Goal: Task Accomplishment & Management: Use online tool/utility

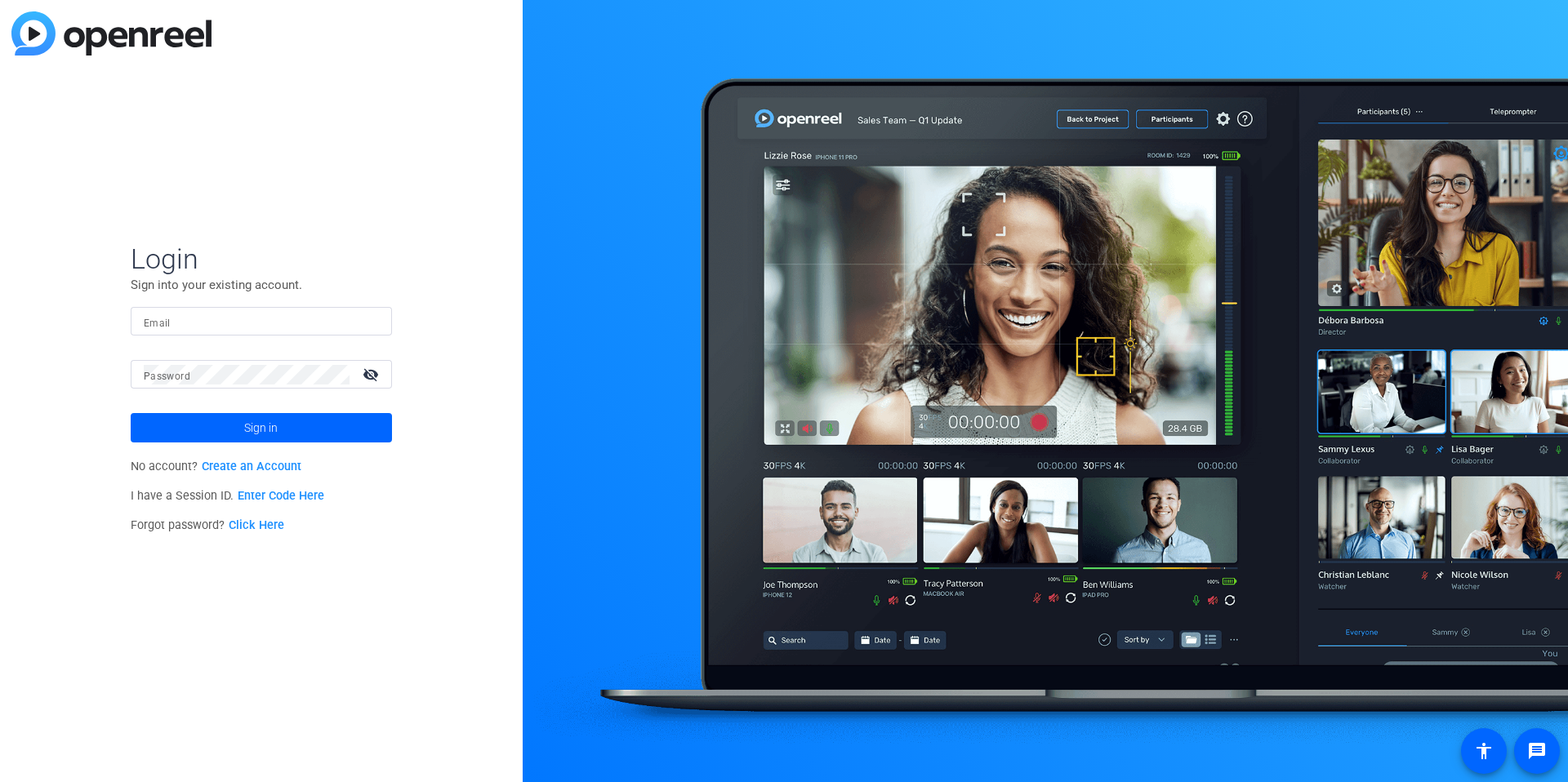
click at [201, 337] on mat-form-field "Email" at bounding box center [261, 333] width 261 height 53
click at [202, 324] on input "Email" at bounding box center [261, 322] width 235 height 19
type input "[EMAIL_ADDRESS][PERSON_NAME][DOMAIN_NAME]"
click at [131, 413] on button "Sign in" at bounding box center [261, 428] width 261 height 30
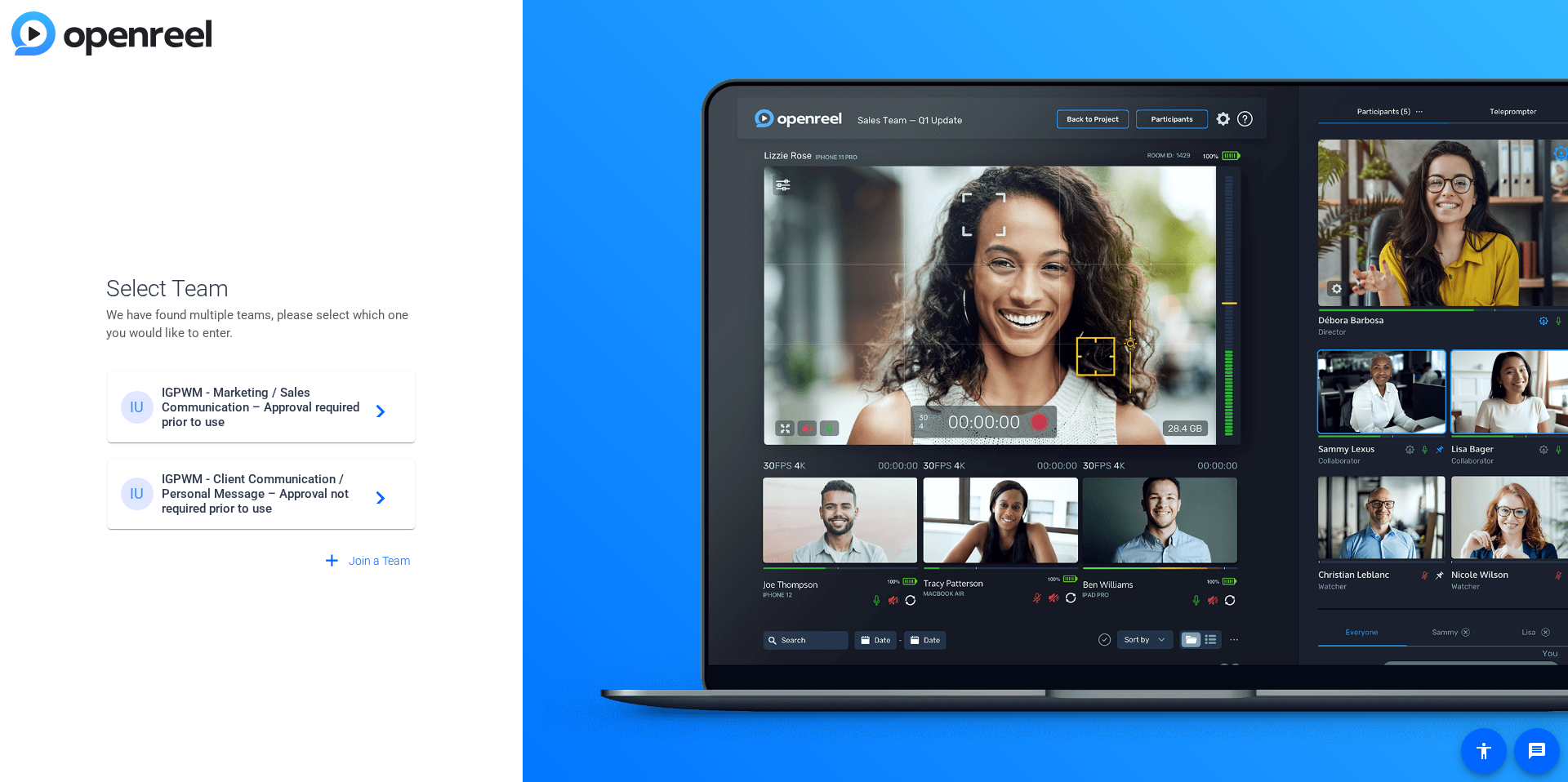
click at [356, 503] on span "IGPWM - Client Communication / Personal Message – Approval not required prior t…" at bounding box center [264, 494] width 204 height 44
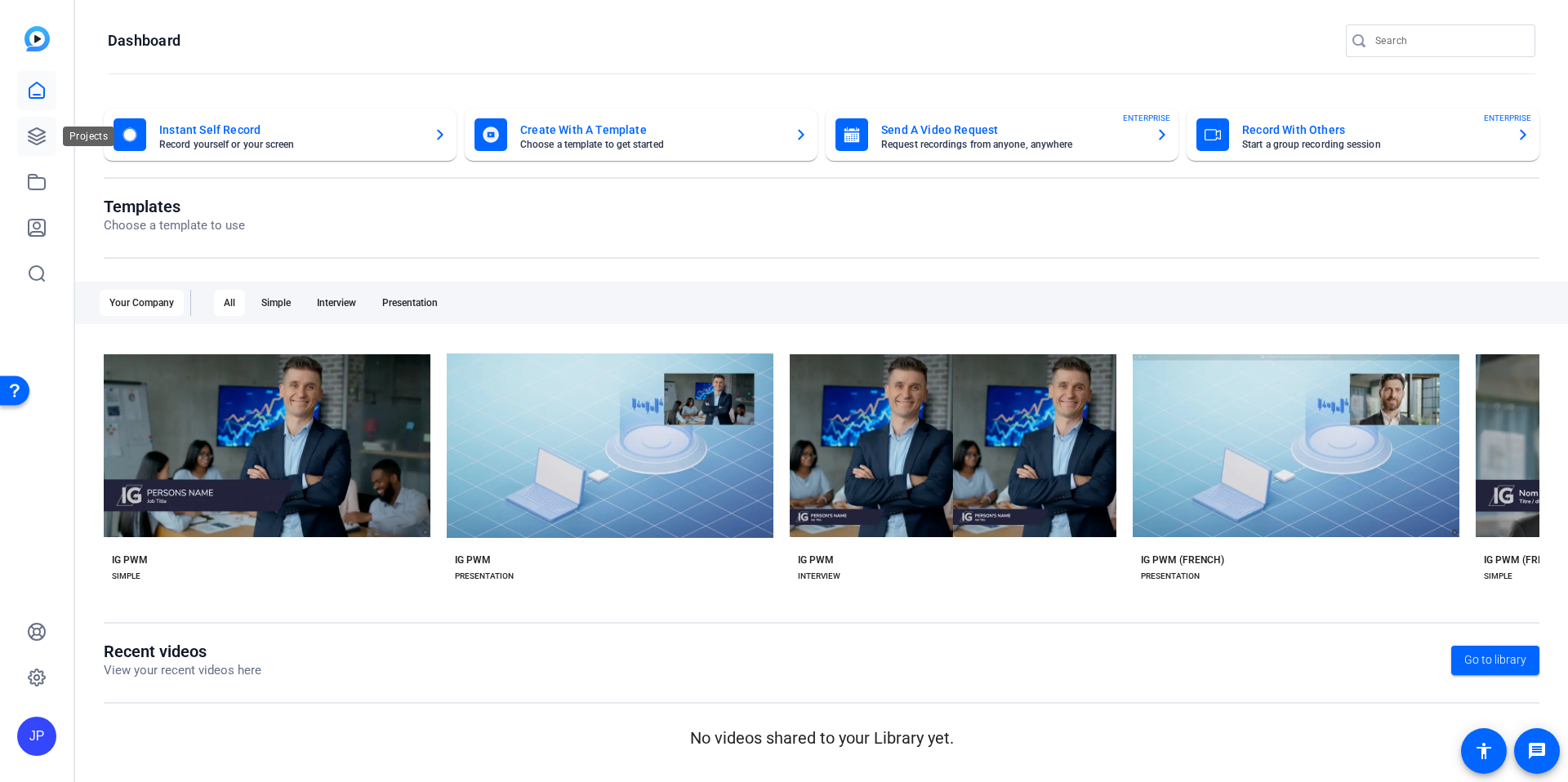
click at [34, 146] on link at bounding box center [37, 136] width 39 height 39
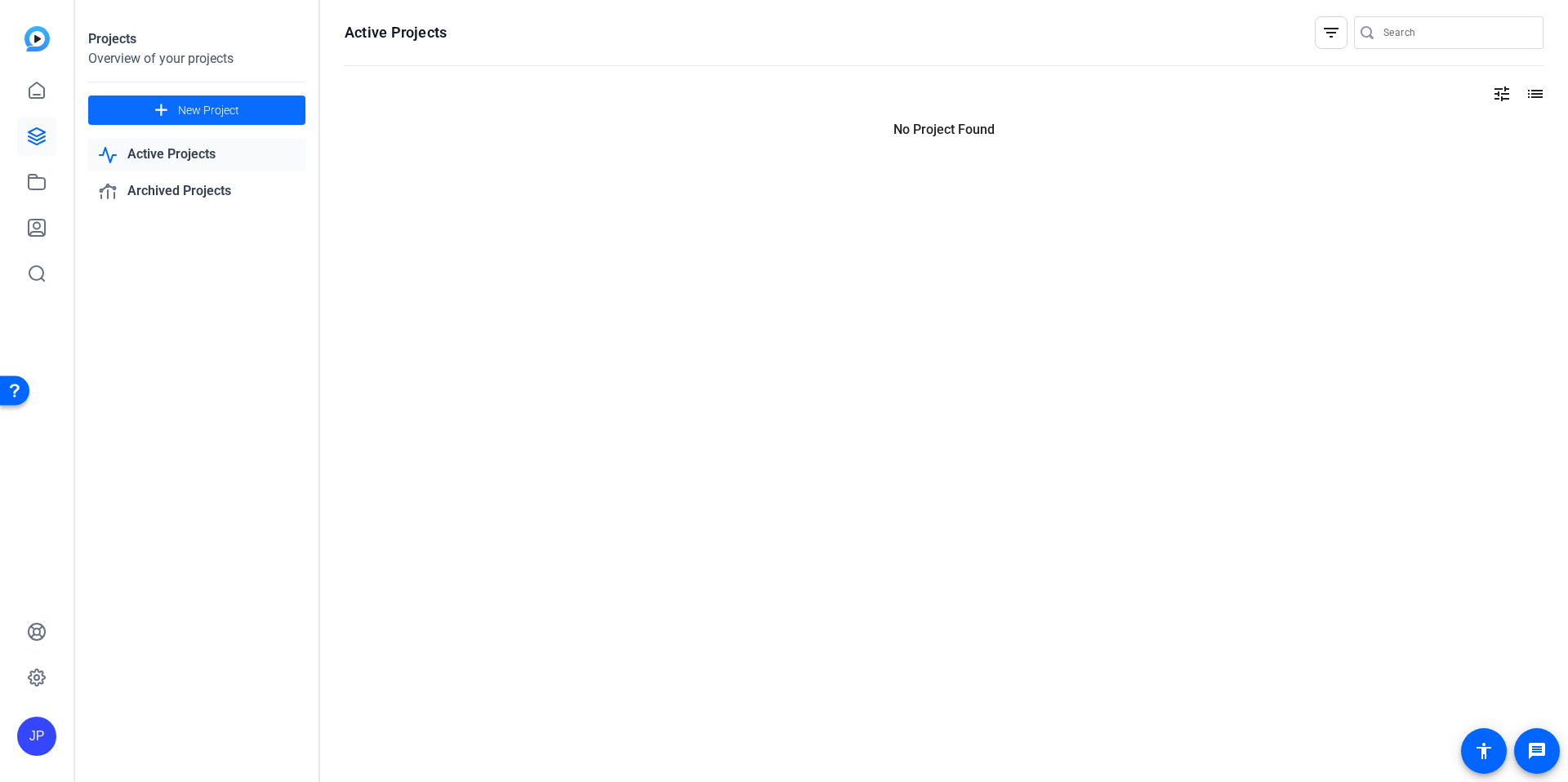
click at [235, 112] on span "New Project" at bounding box center [209, 111] width 62 height 17
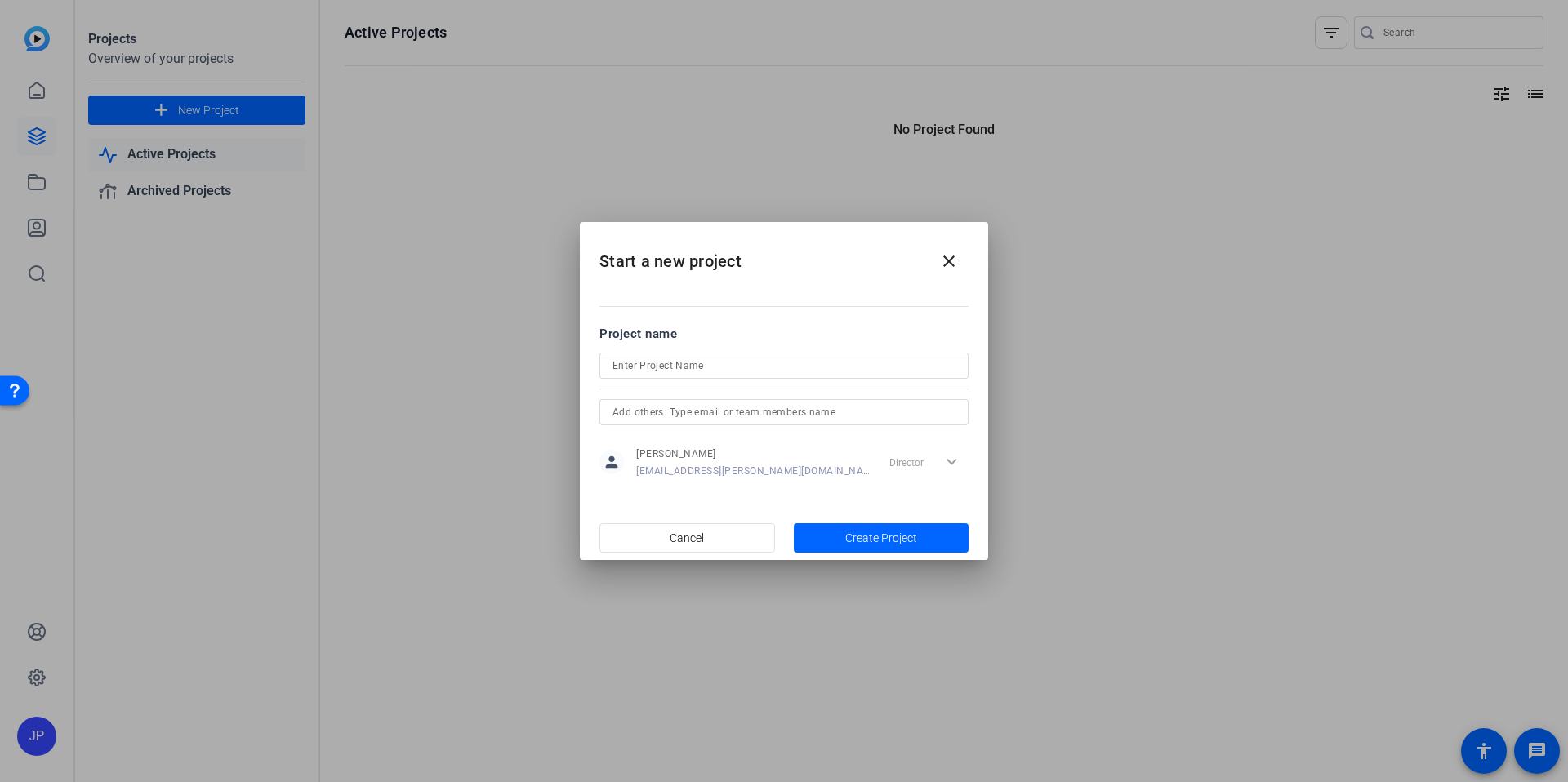
click at [675, 376] on div at bounding box center [784, 365] width 343 height 26
type input "Webinire Don Planifié"
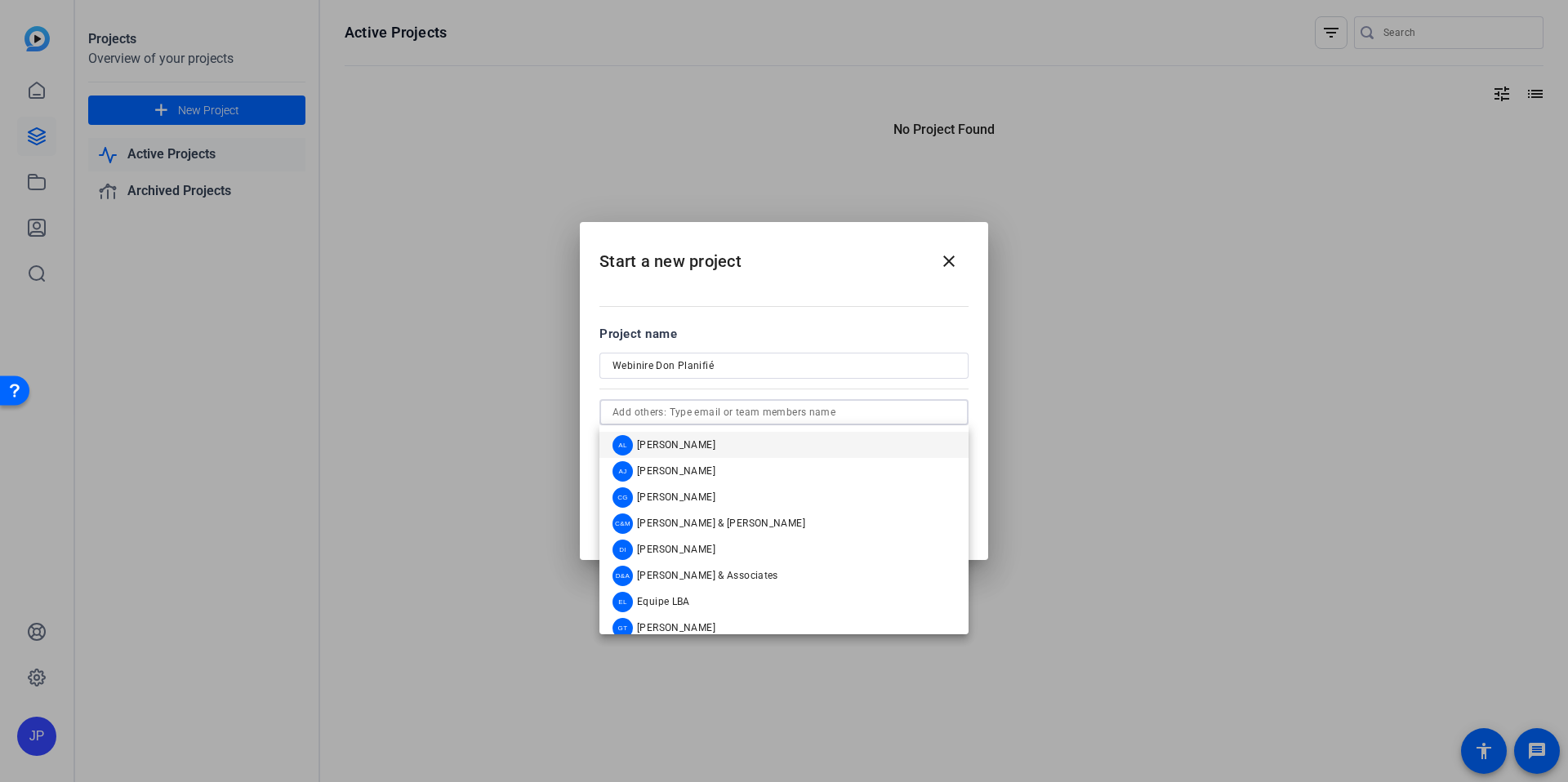
click at [735, 392] on div at bounding box center [783, 387] width 369 height 18
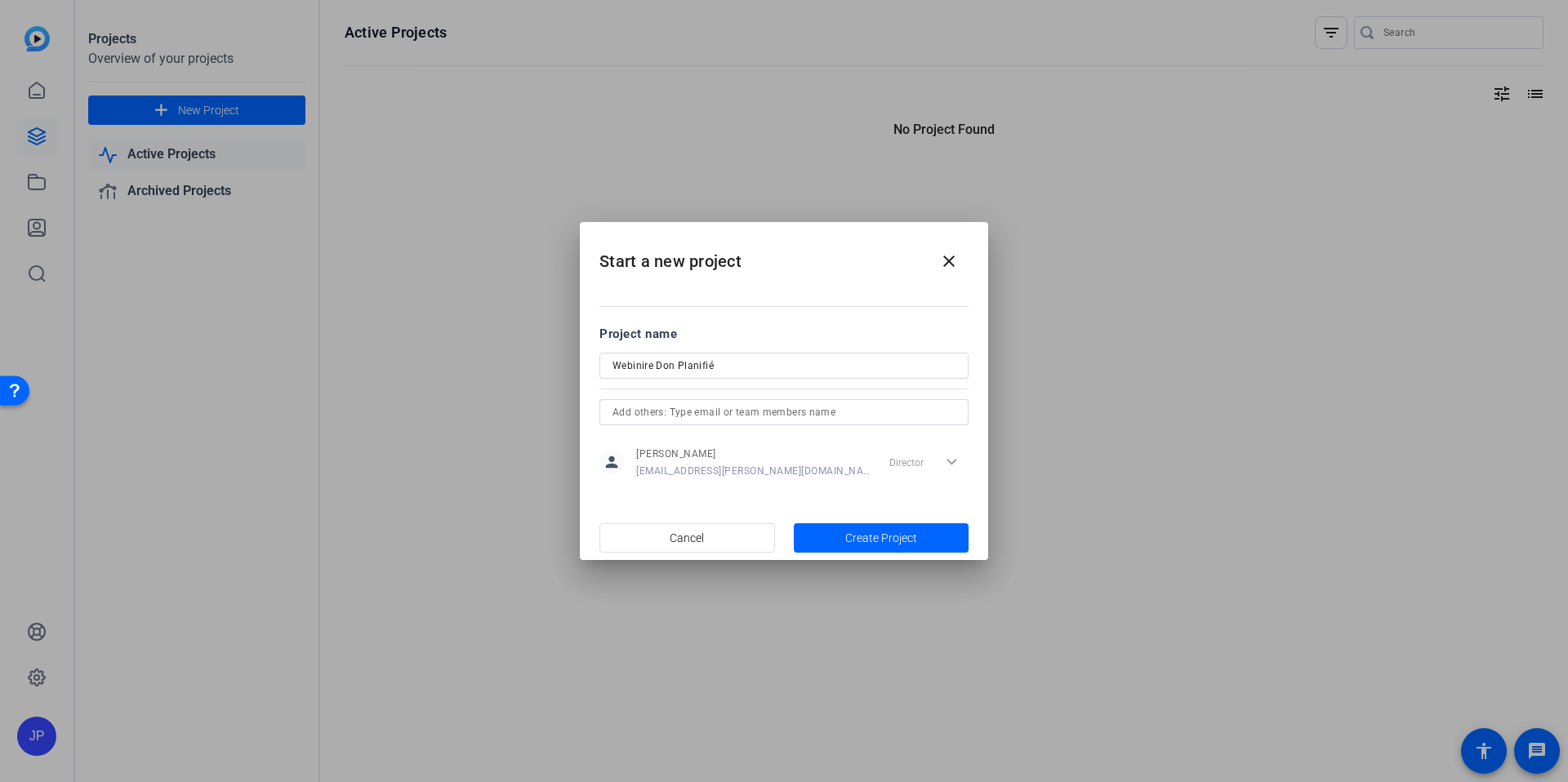
click at [763, 415] on input "text" at bounding box center [784, 412] width 343 height 19
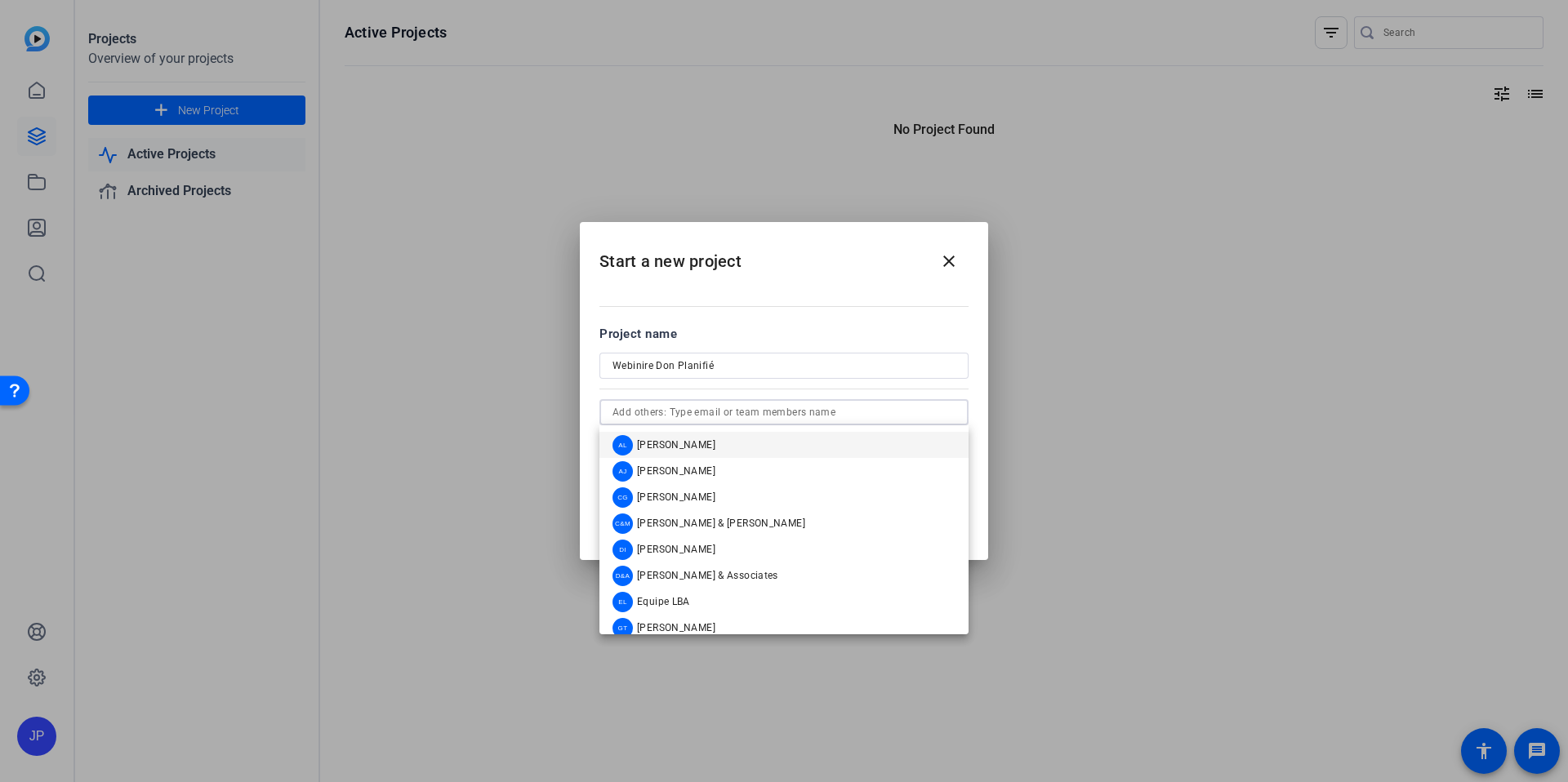
click at [924, 385] on div at bounding box center [783, 387] width 369 height 18
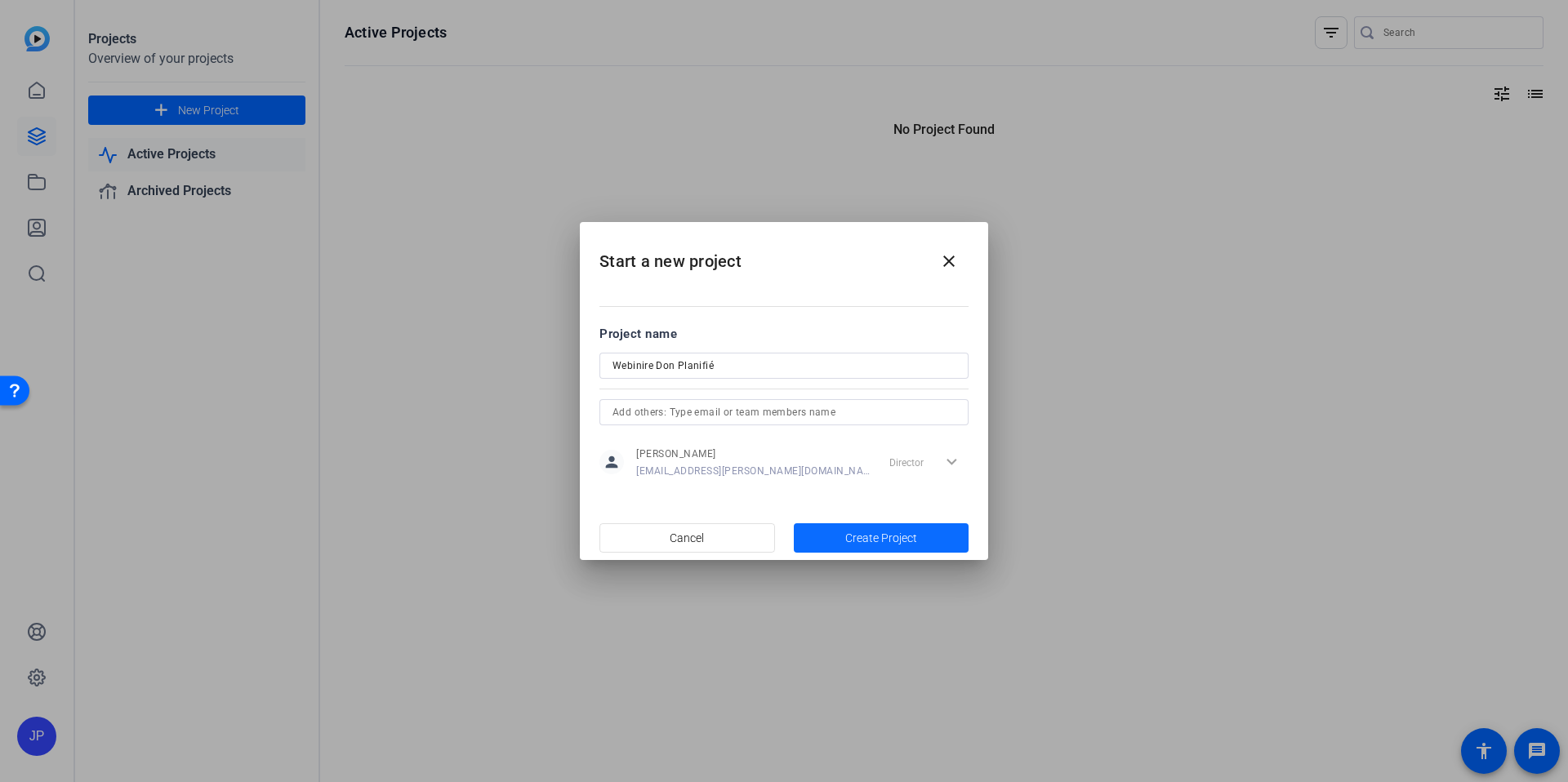
click at [889, 542] on span "Create Project" at bounding box center [881, 538] width 72 height 17
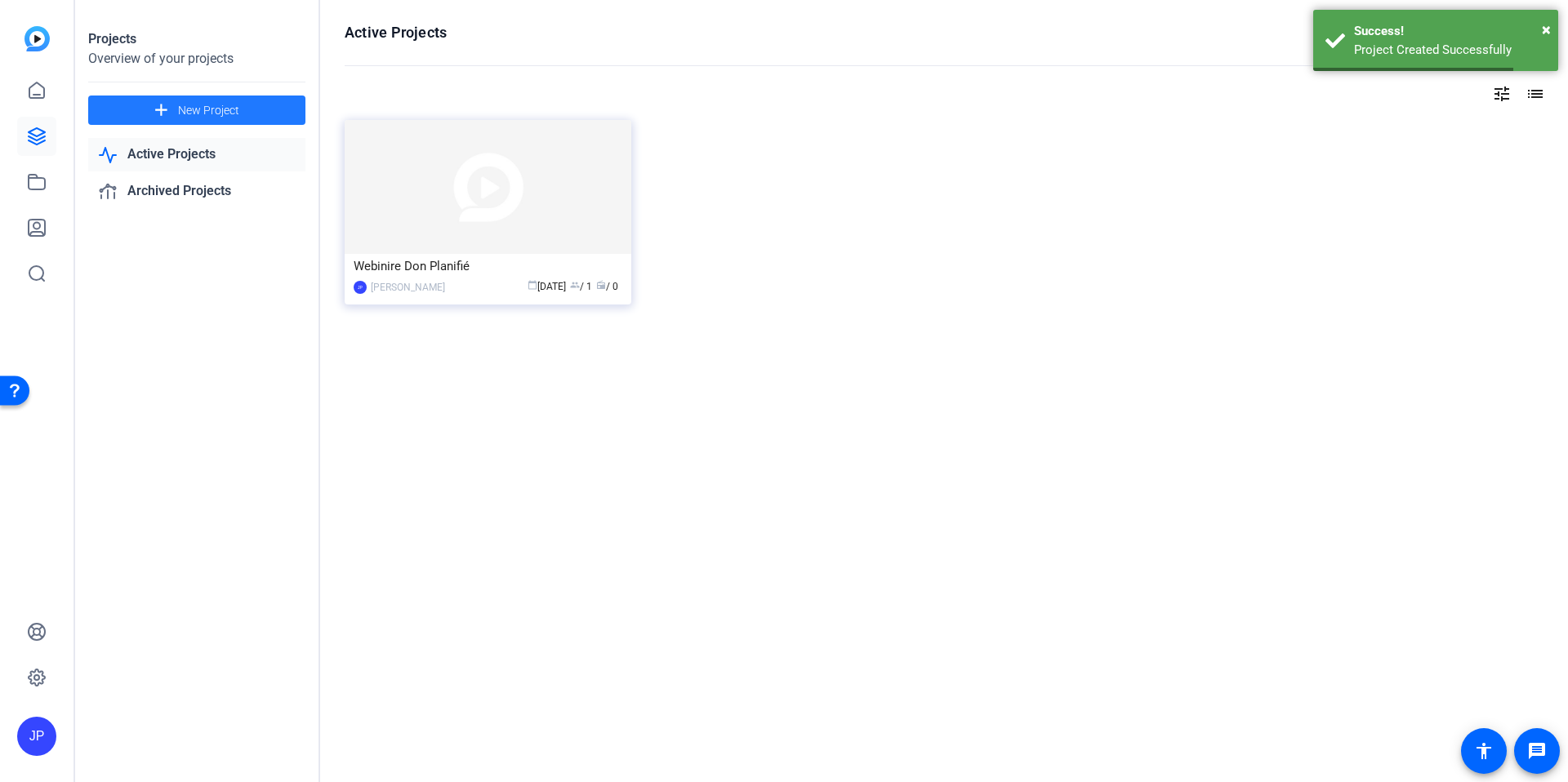
click at [696, 326] on div "Webinire Don Planifié JP [PERSON_NAME] calendar_today [DATE] group / 1 radio / 0" at bounding box center [944, 230] width 1199 height 221
click at [519, 207] on img at bounding box center [488, 187] width 287 height 134
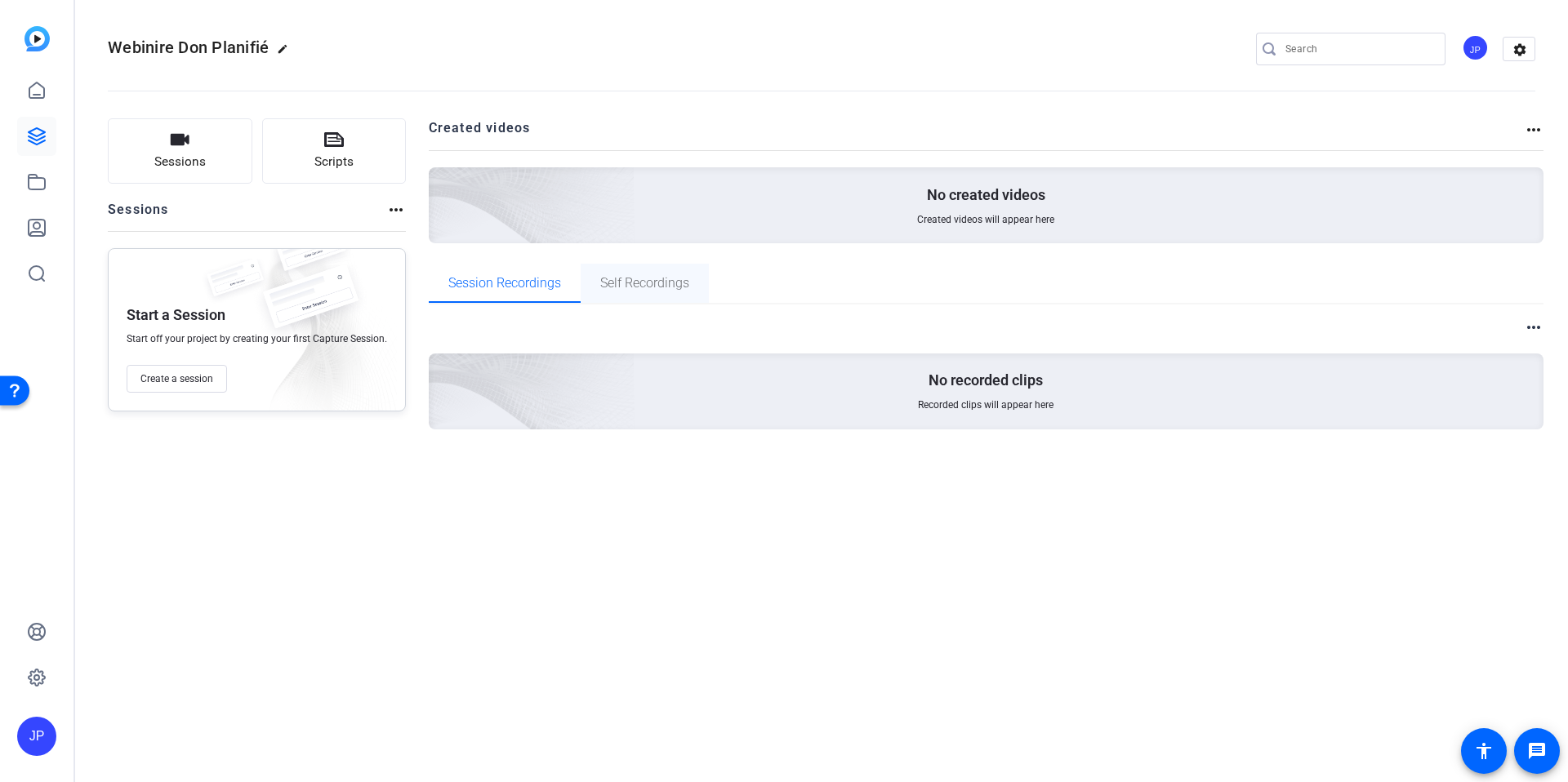
click at [615, 291] on span "Self Recordings" at bounding box center [644, 283] width 89 height 39
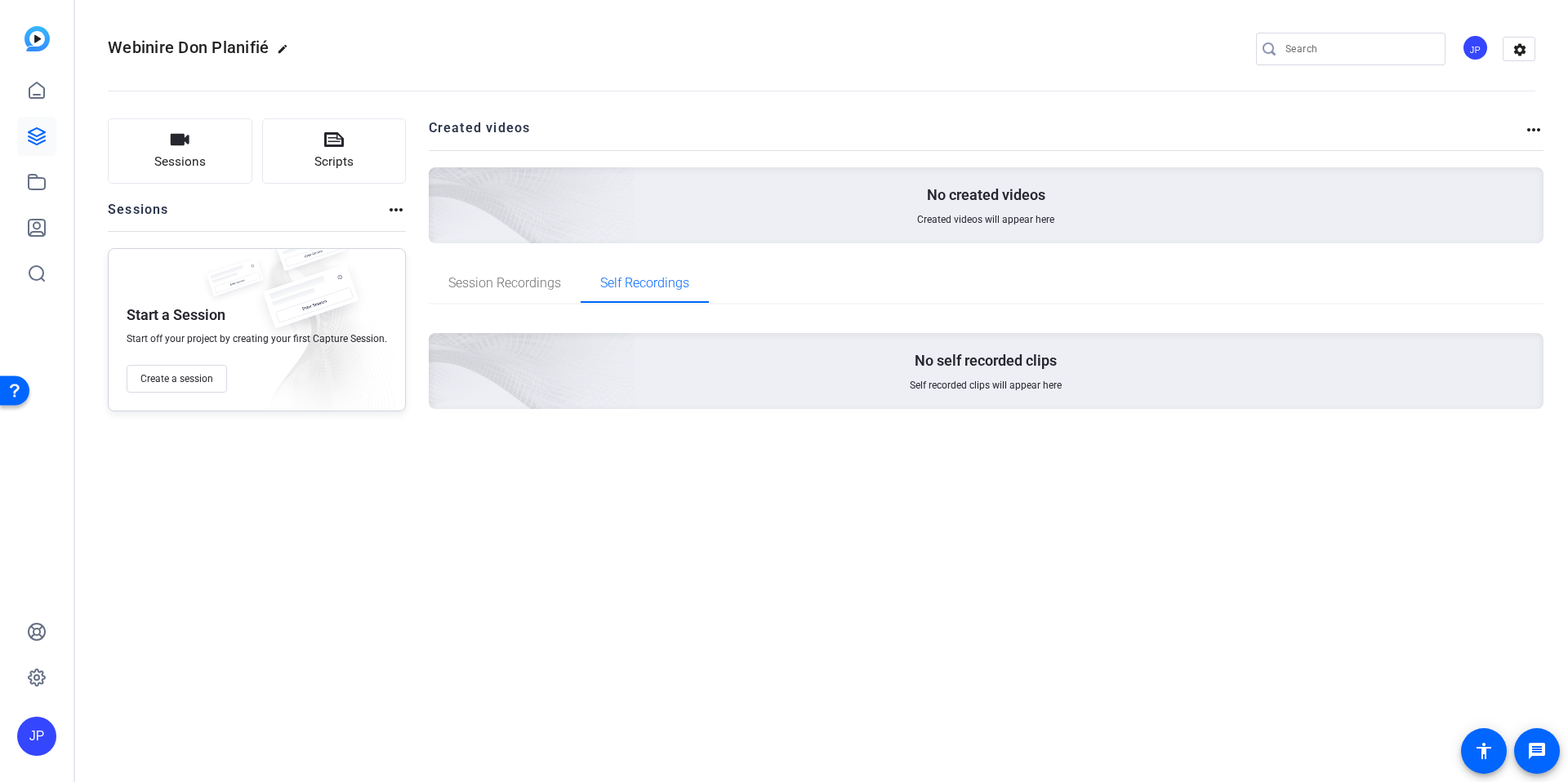
click at [950, 378] on span "Self recorded clips will appear here" at bounding box center [986, 385] width 152 height 13
click at [504, 283] on span "Session Recordings" at bounding box center [505, 283] width 113 height 13
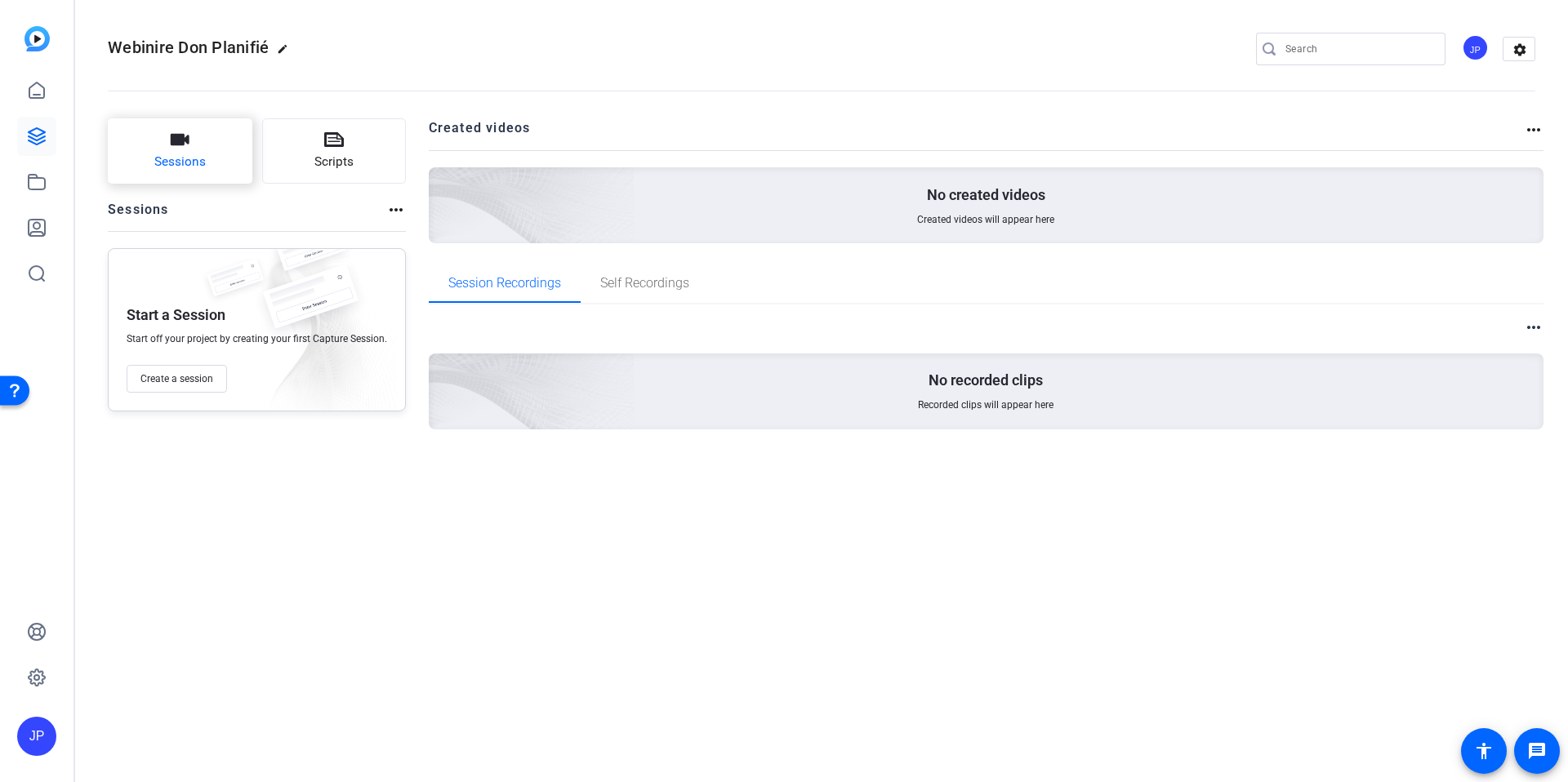
click at [197, 156] on span "Sessions" at bounding box center [179, 163] width 51 height 19
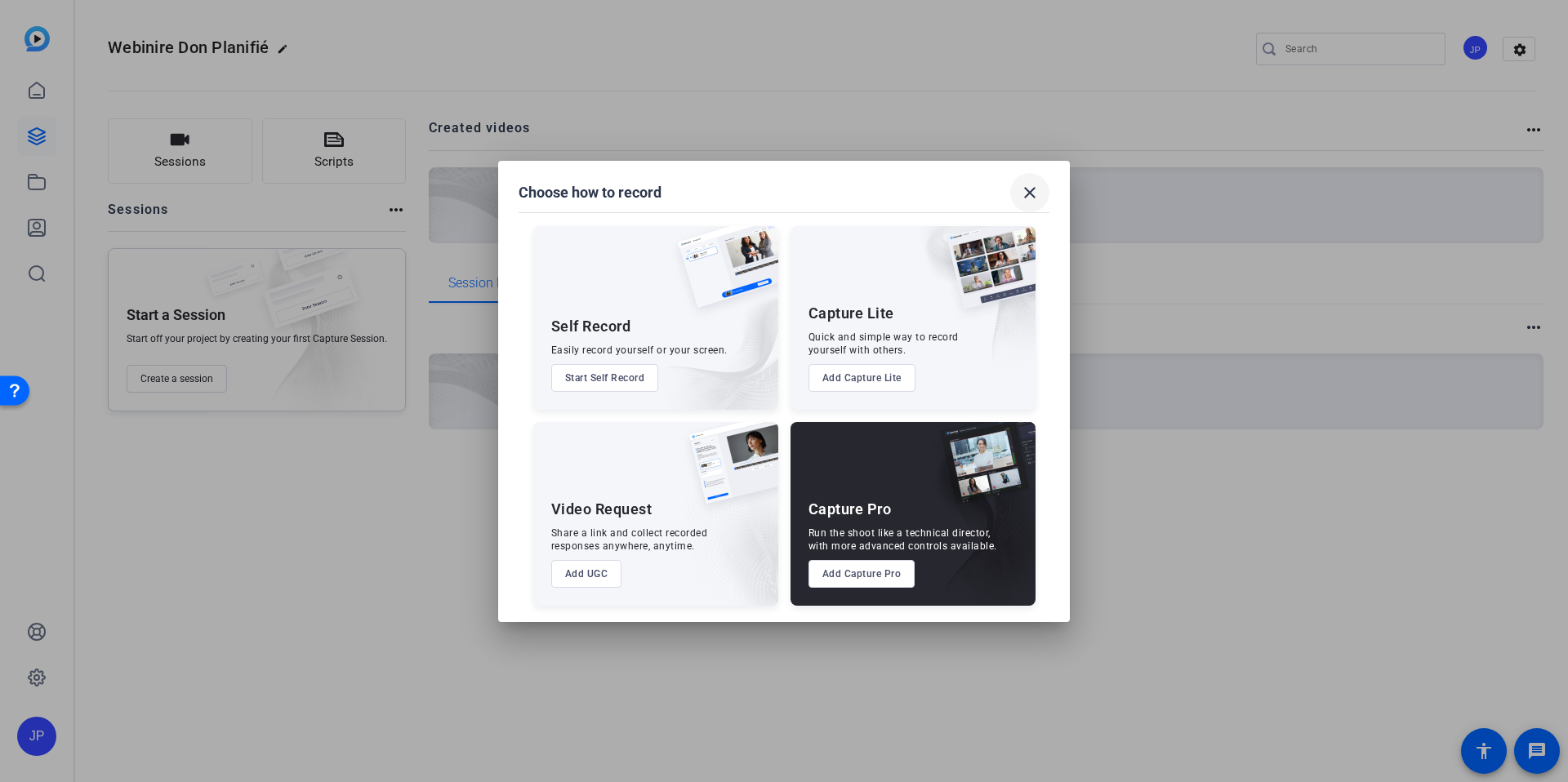
click at [1040, 185] on span at bounding box center [1030, 193] width 39 height 39
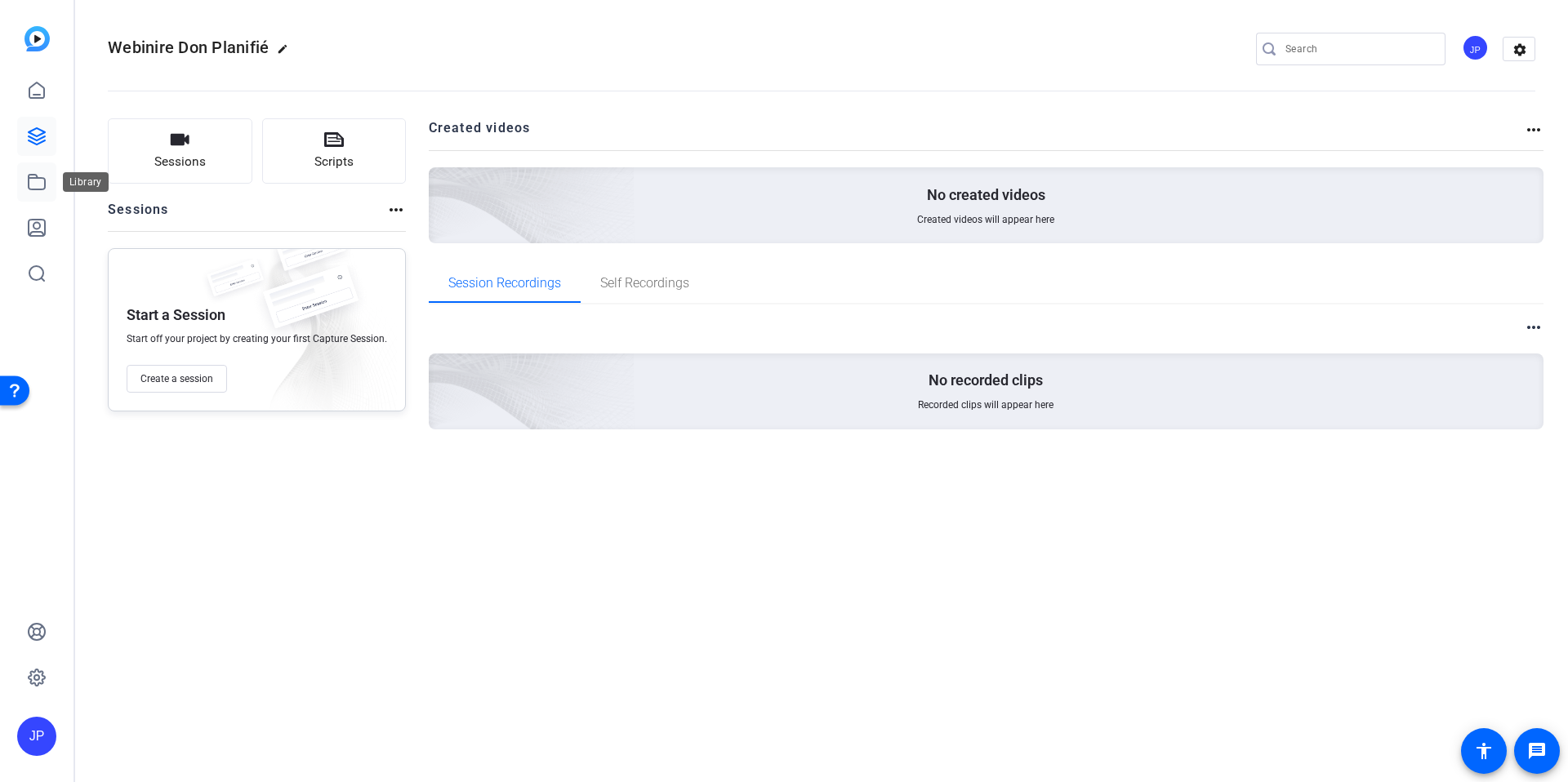
click at [43, 194] on link at bounding box center [37, 182] width 39 height 39
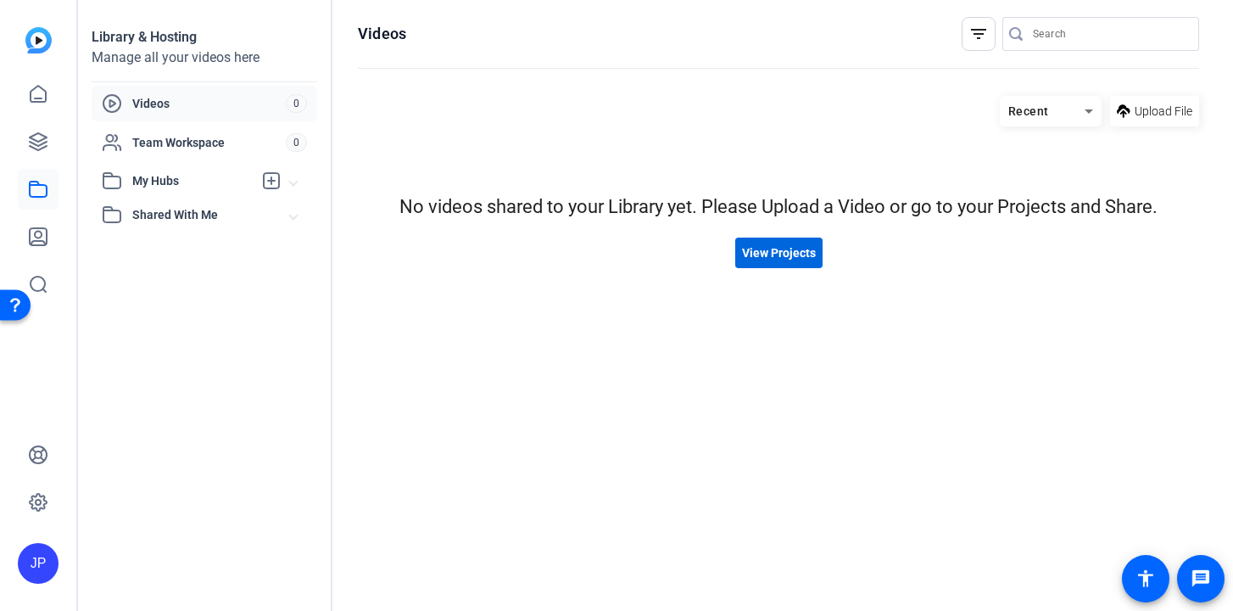
click at [763, 254] on span "View Projects" at bounding box center [779, 253] width 74 height 18
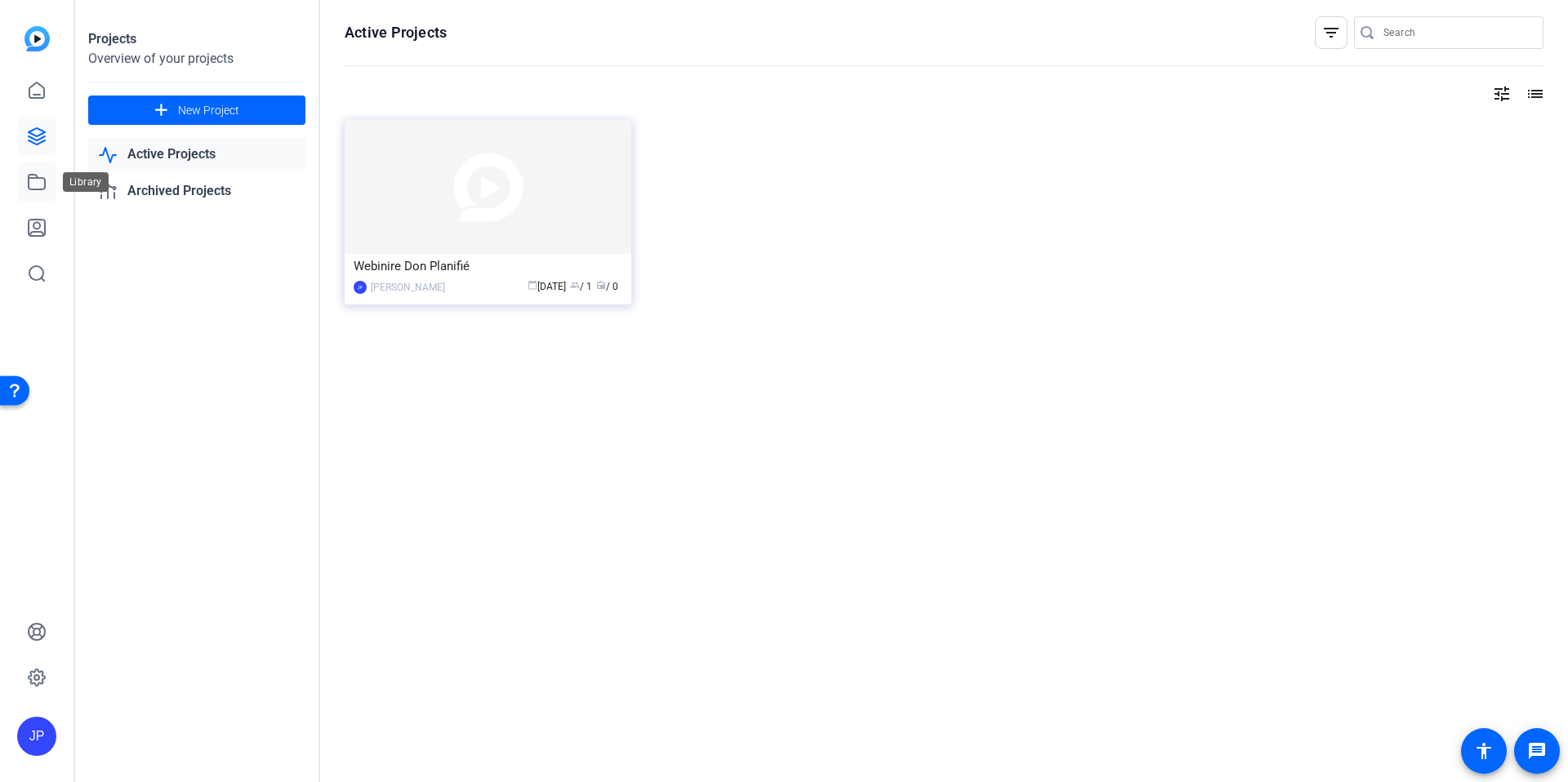
click at [41, 169] on link at bounding box center [37, 182] width 39 height 39
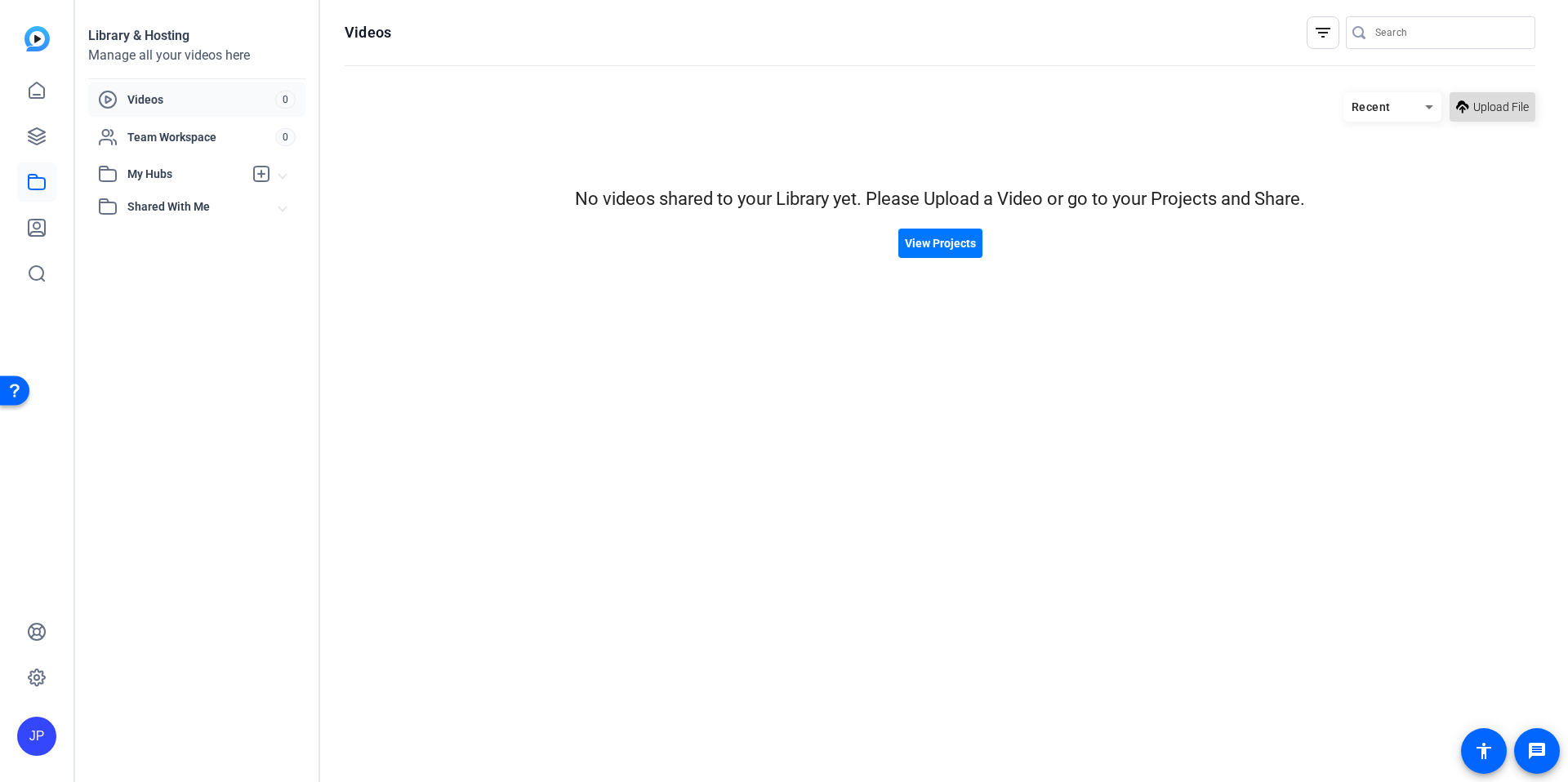
click at [1480, 107] on span "Upload File" at bounding box center [1502, 108] width 56 height 17
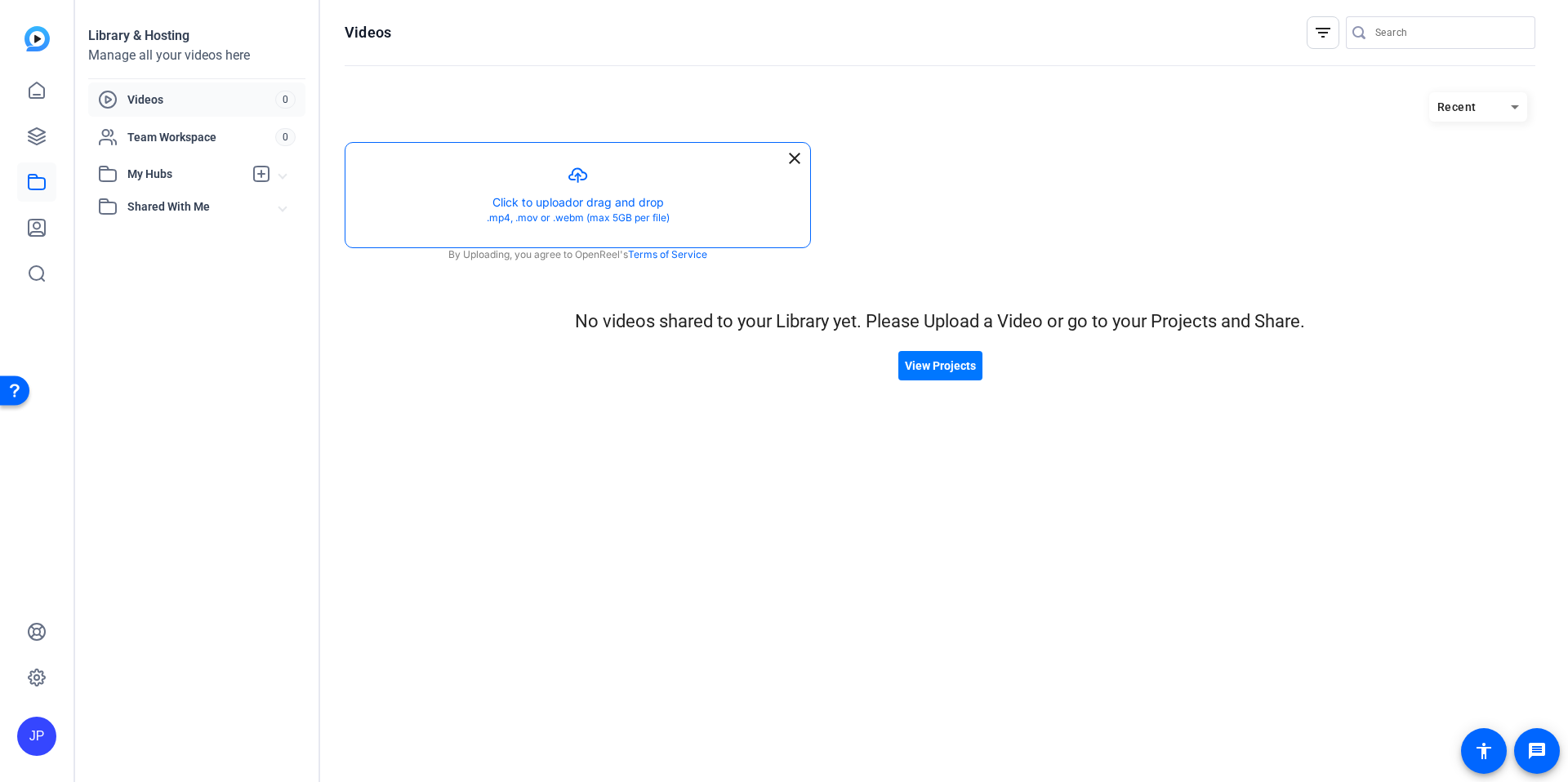
click at [576, 174] on button "button" at bounding box center [578, 195] width 465 height 105
click at [938, 586] on hosting-listing "Recent close Created with sketchtool. Click to upload or drag and drop .mp4, .m…" at bounding box center [940, 421] width 1190 height 674
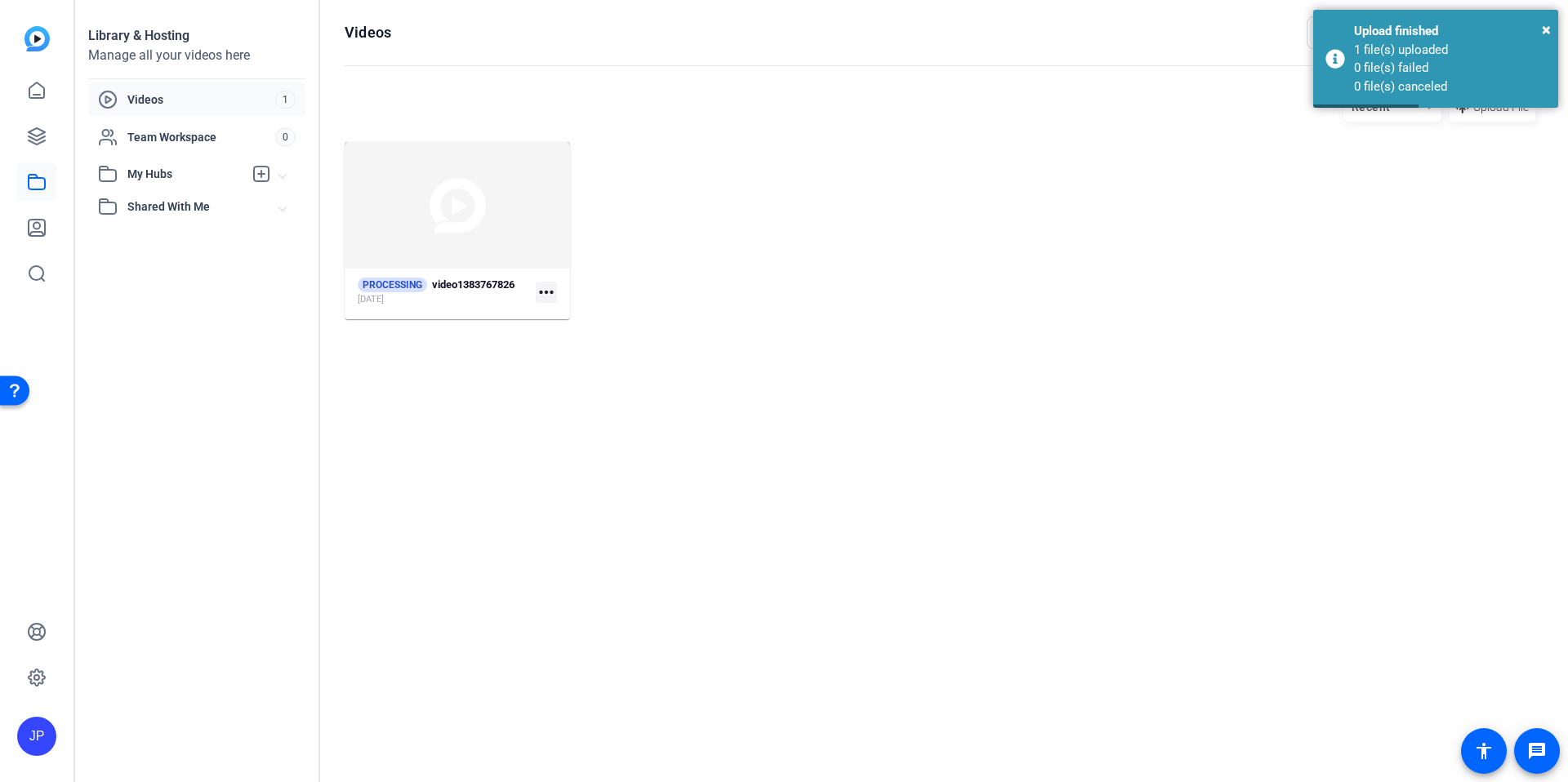
click at [813, 271] on div "PROCESSING video1383767826 [DATE] more_horiz" at bounding box center [940, 231] width 1190 height 177
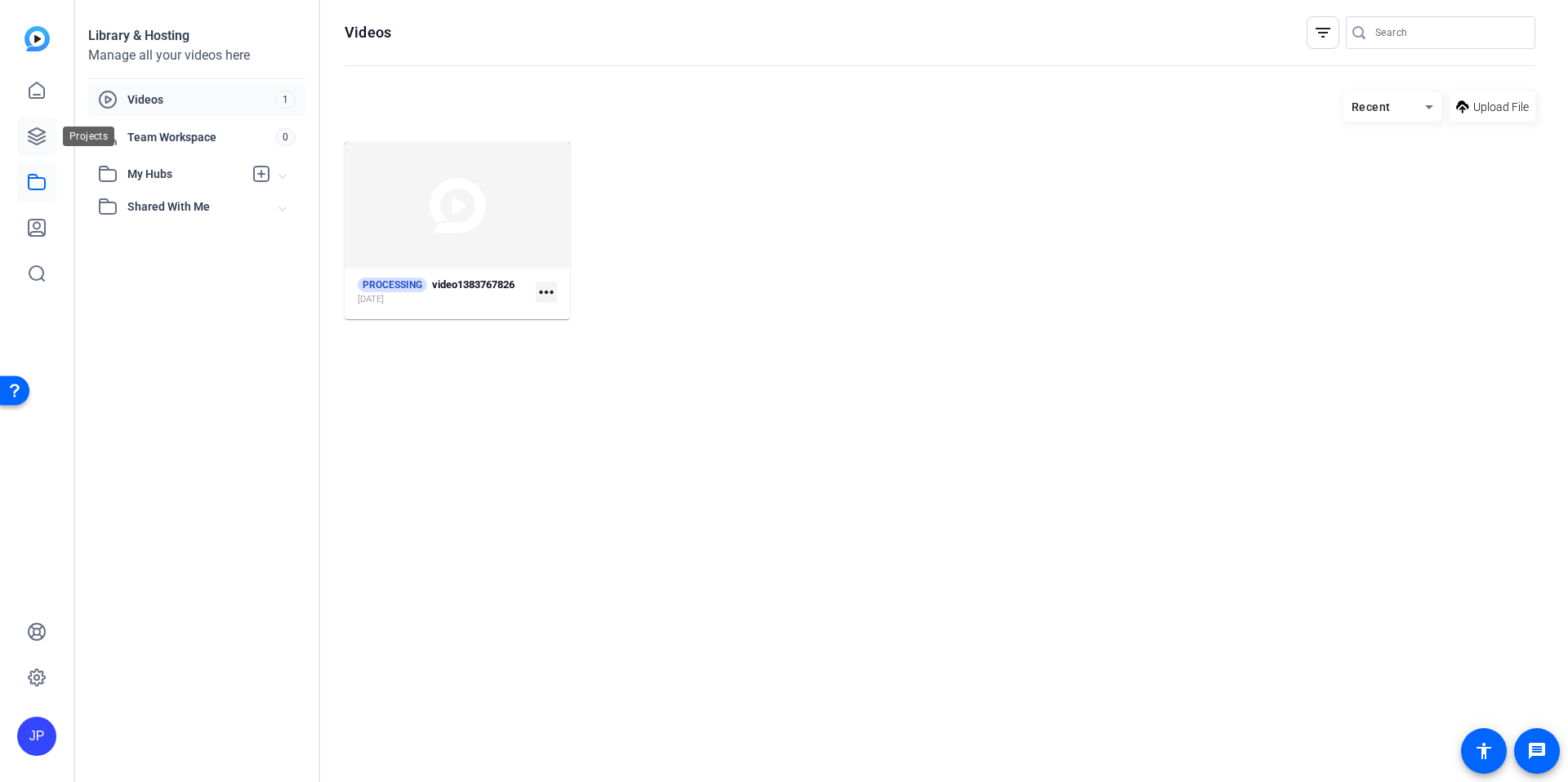
click at [27, 141] on icon at bounding box center [37, 136] width 19 height 19
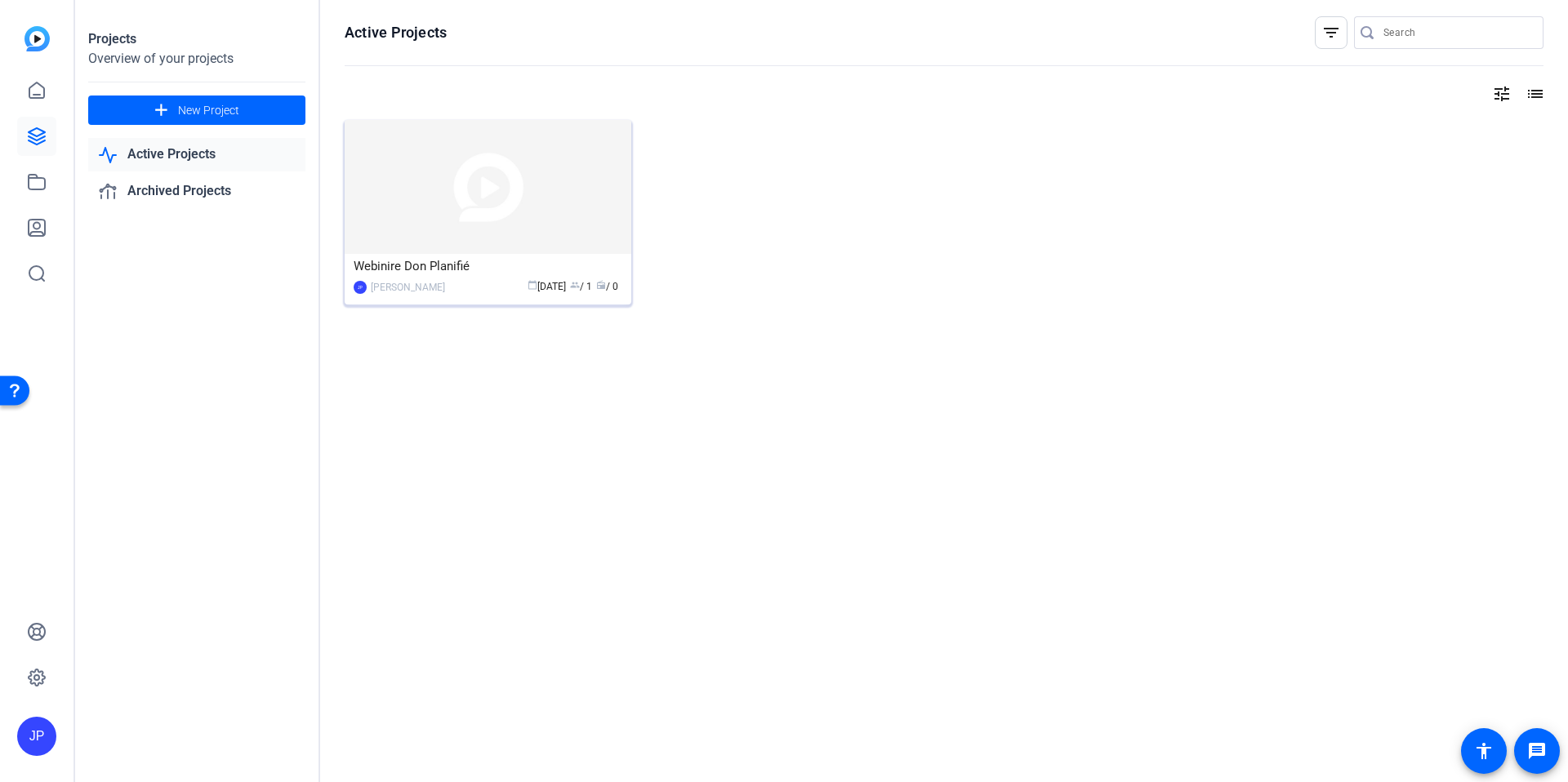
click at [506, 184] on img at bounding box center [488, 187] width 287 height 134
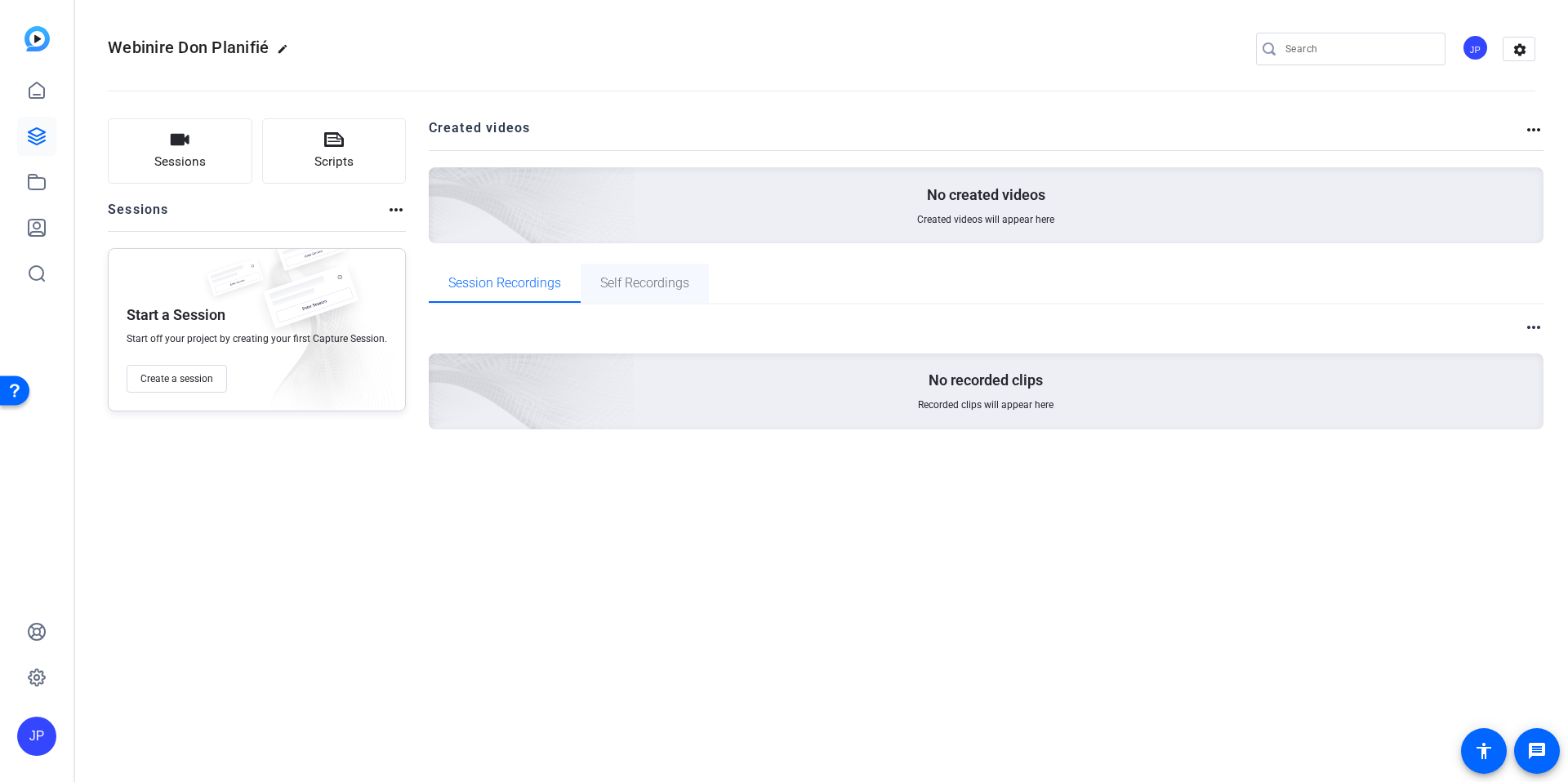
click at [617, 291] on span "Self Recordings" at bounding box center [644, 283] width 89 height 39
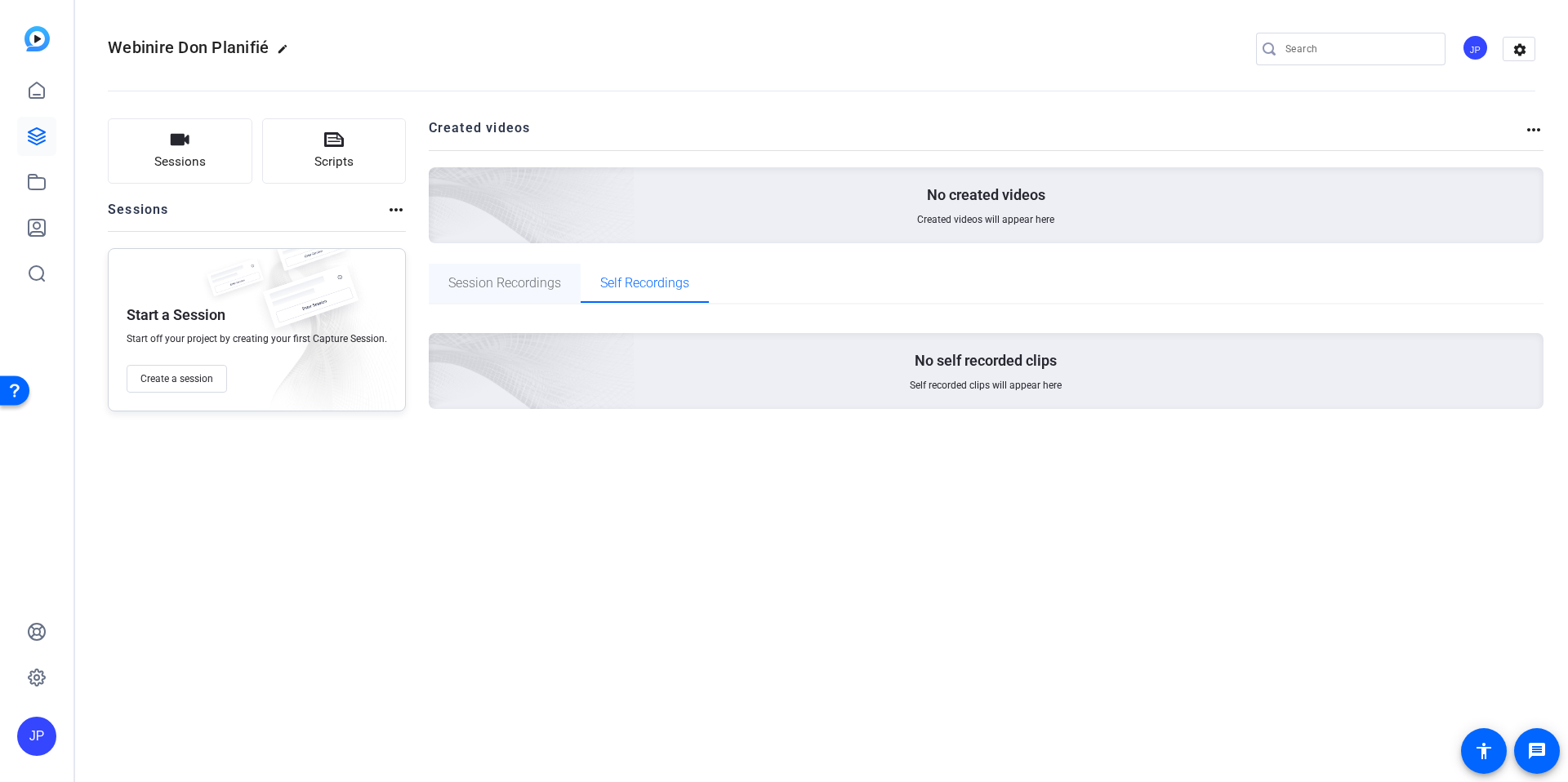
click at [497, 285] on span "Session Recordings" at bounding box center [505, 283] width 113 height 13
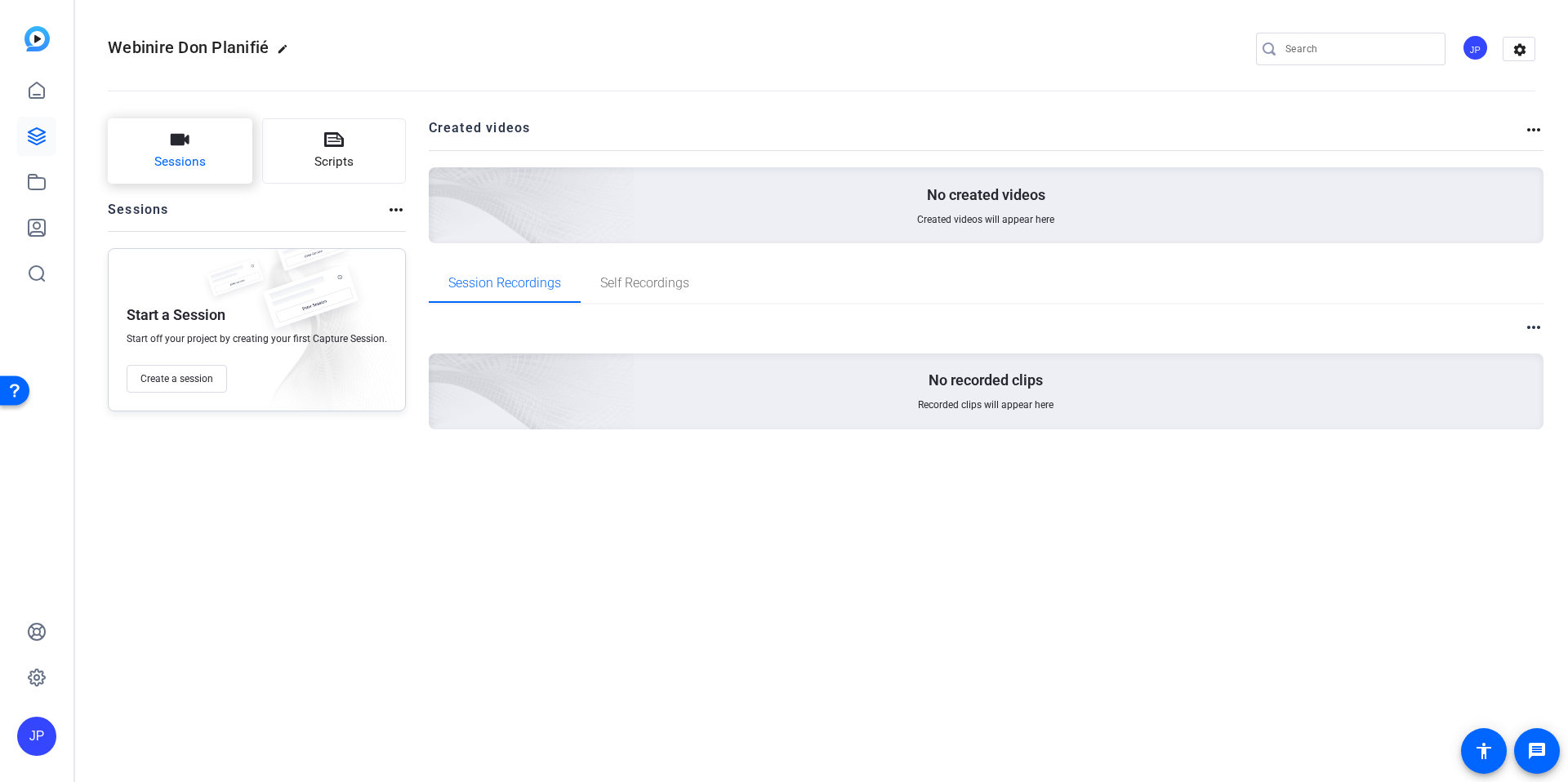
click at [195, 159] on span "Sessions" at bounding box center [179, 163] width 51 height 19
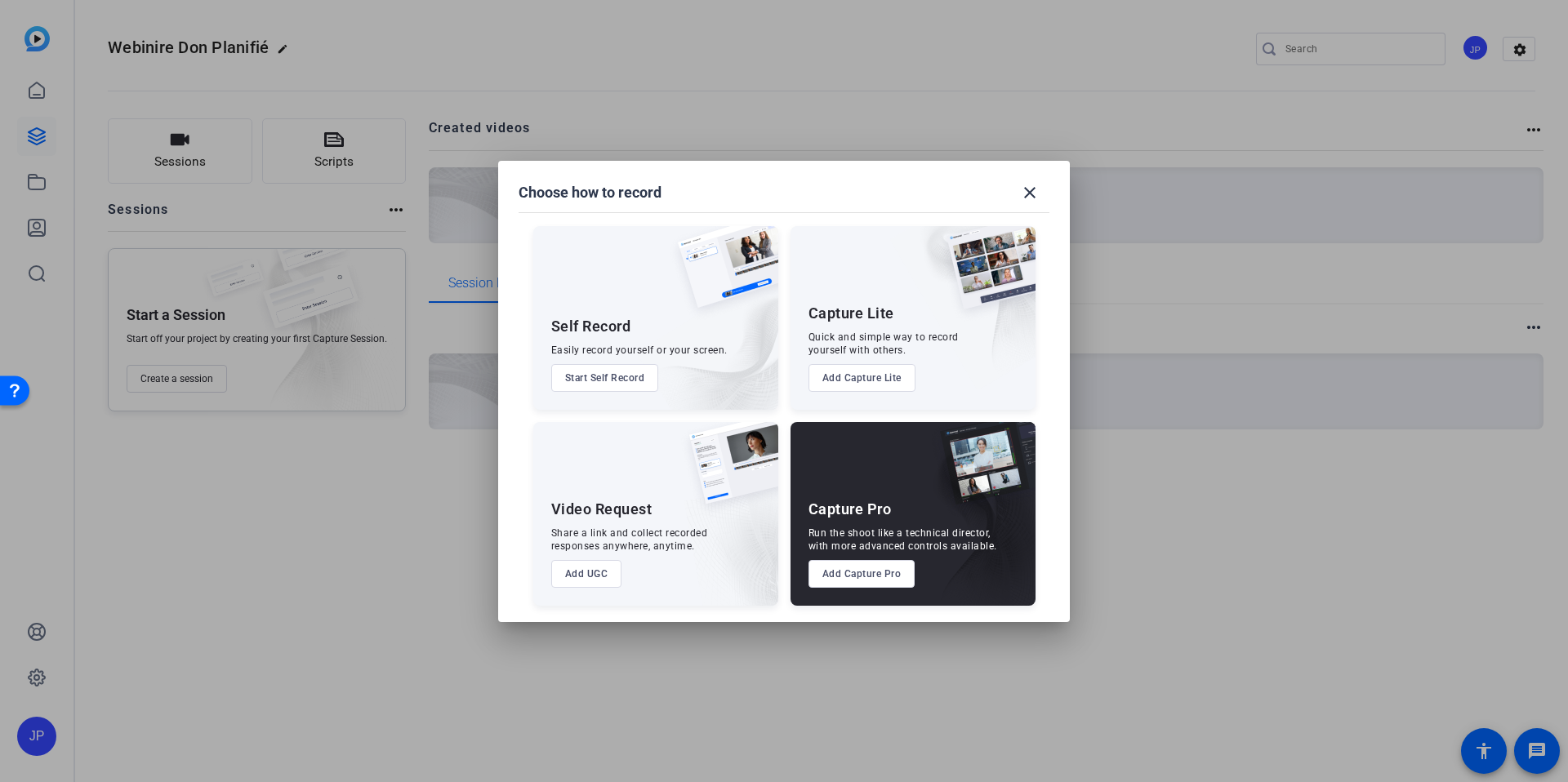
click at [288, 661] on div at bounding box center [784, 391] width 1568 height 782
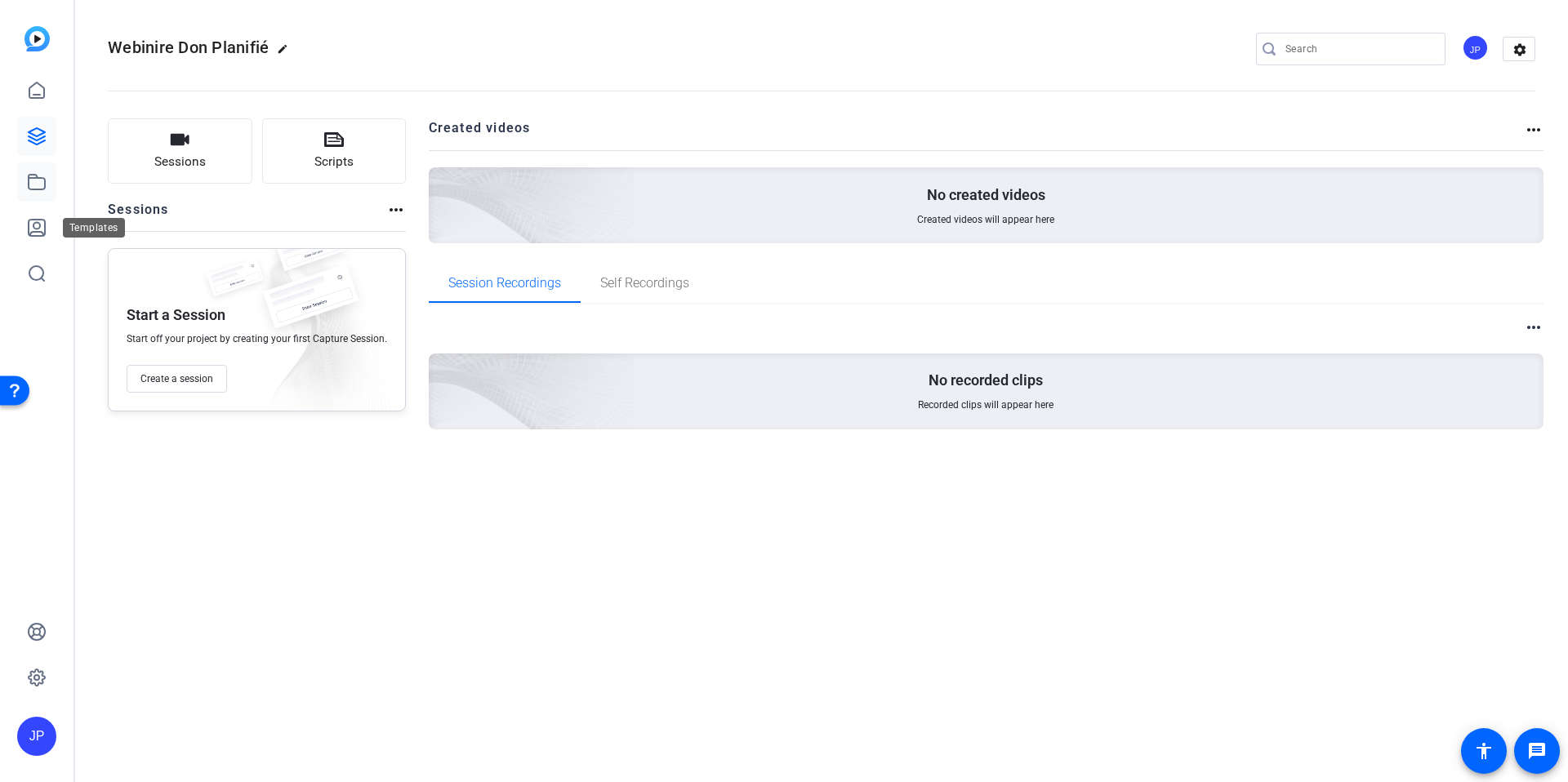
click at [40, 196] on link at bounding box center [37, 182] width 39 height 39
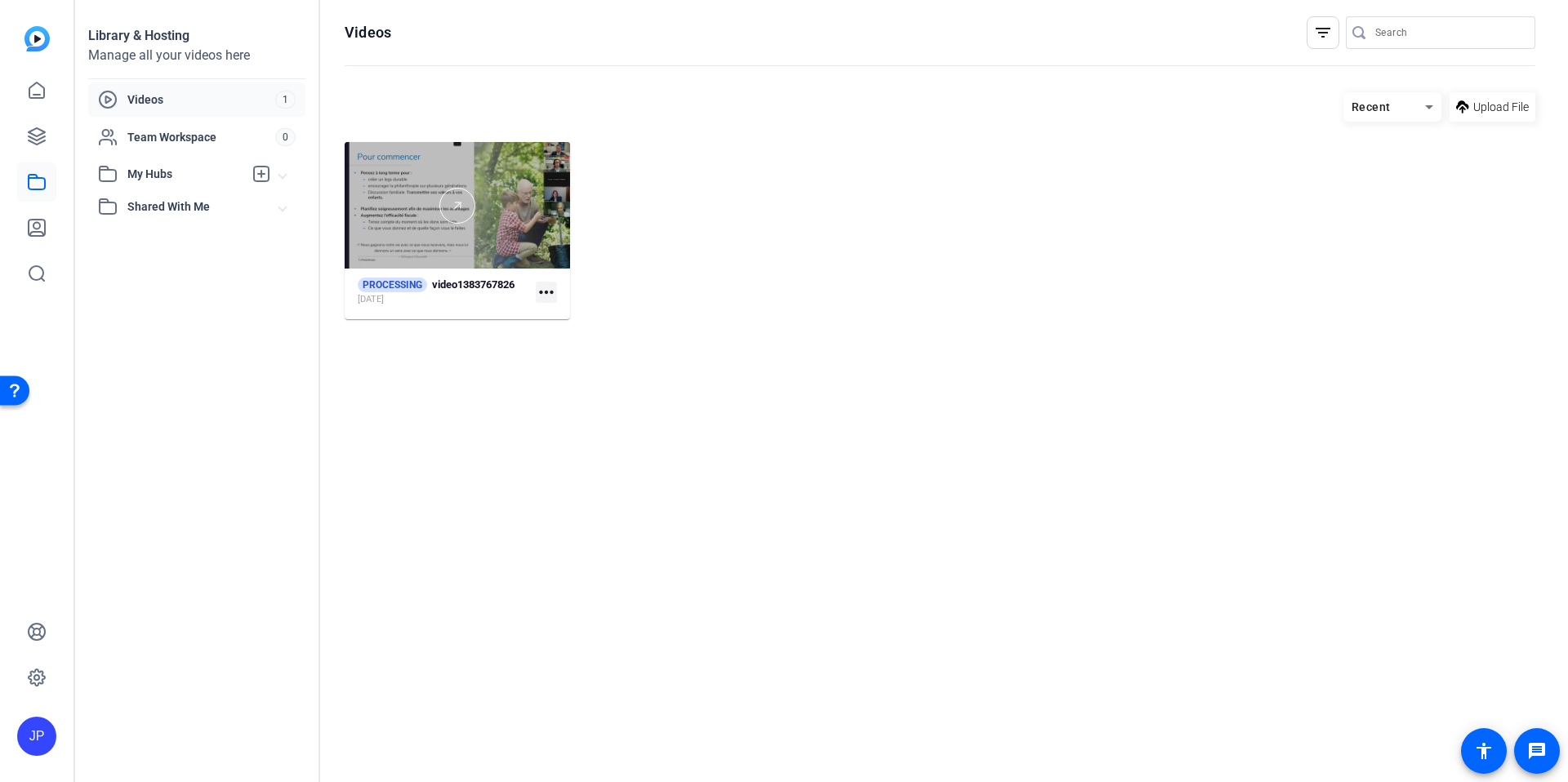
click at [488, 234] on div at bounding box center [457, 205] width 225 height 126
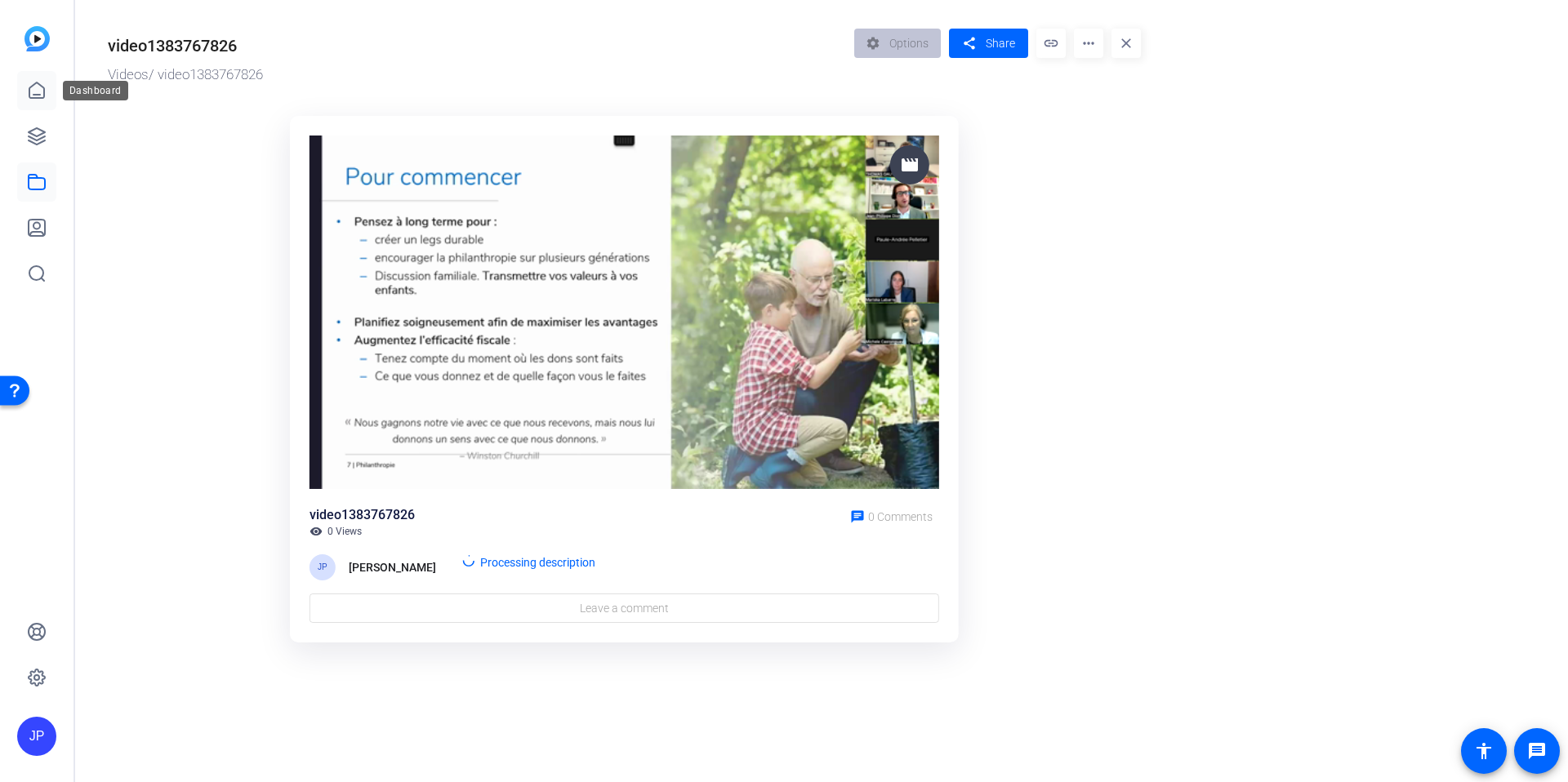
click at [39, 83] on icon at bounding box center [37, 91] width 14 height 15
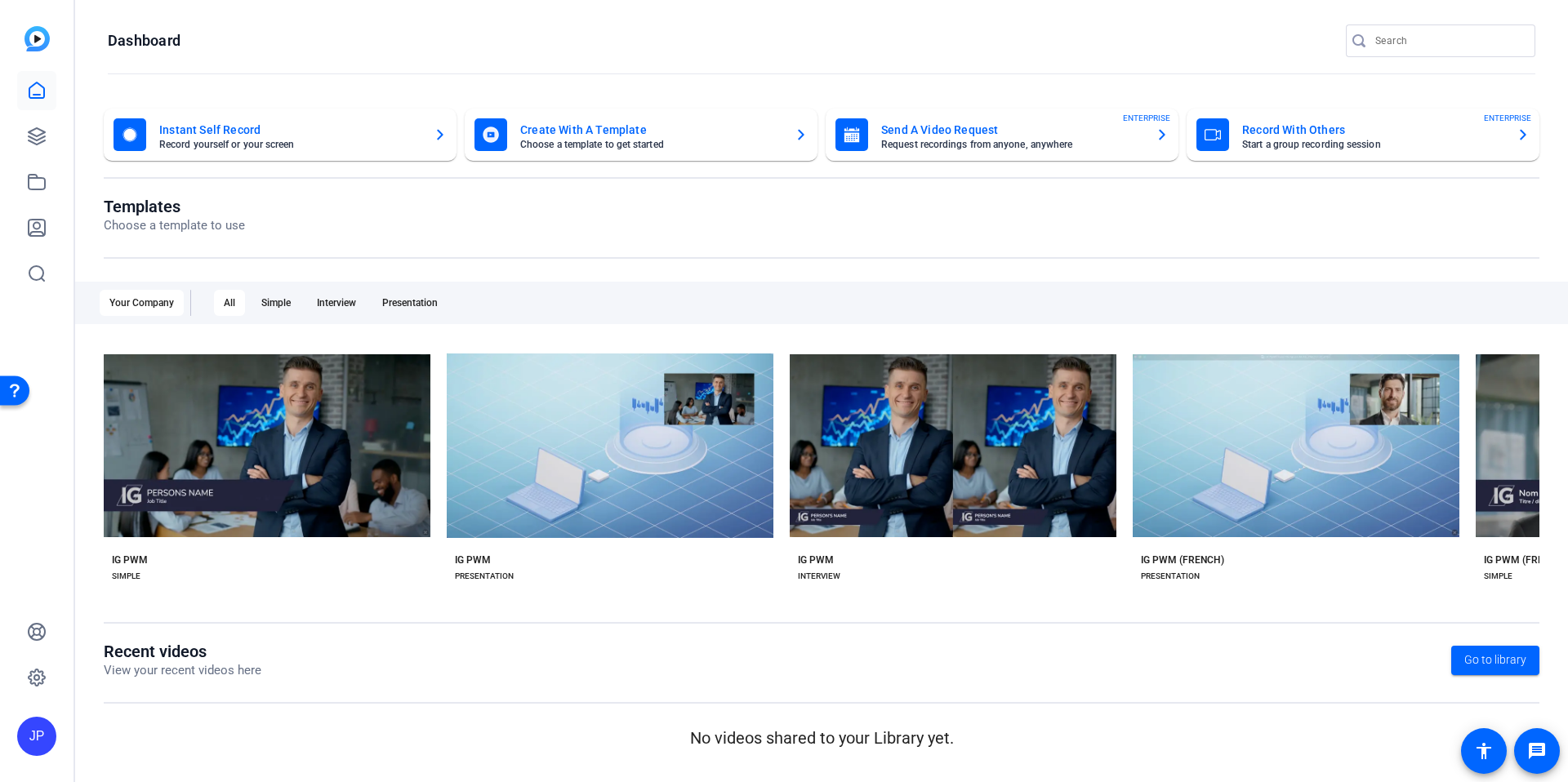
click at [580, 135] on mat-card-title "Create With A Template" at bounding box center [650, 130] width 261 height 19
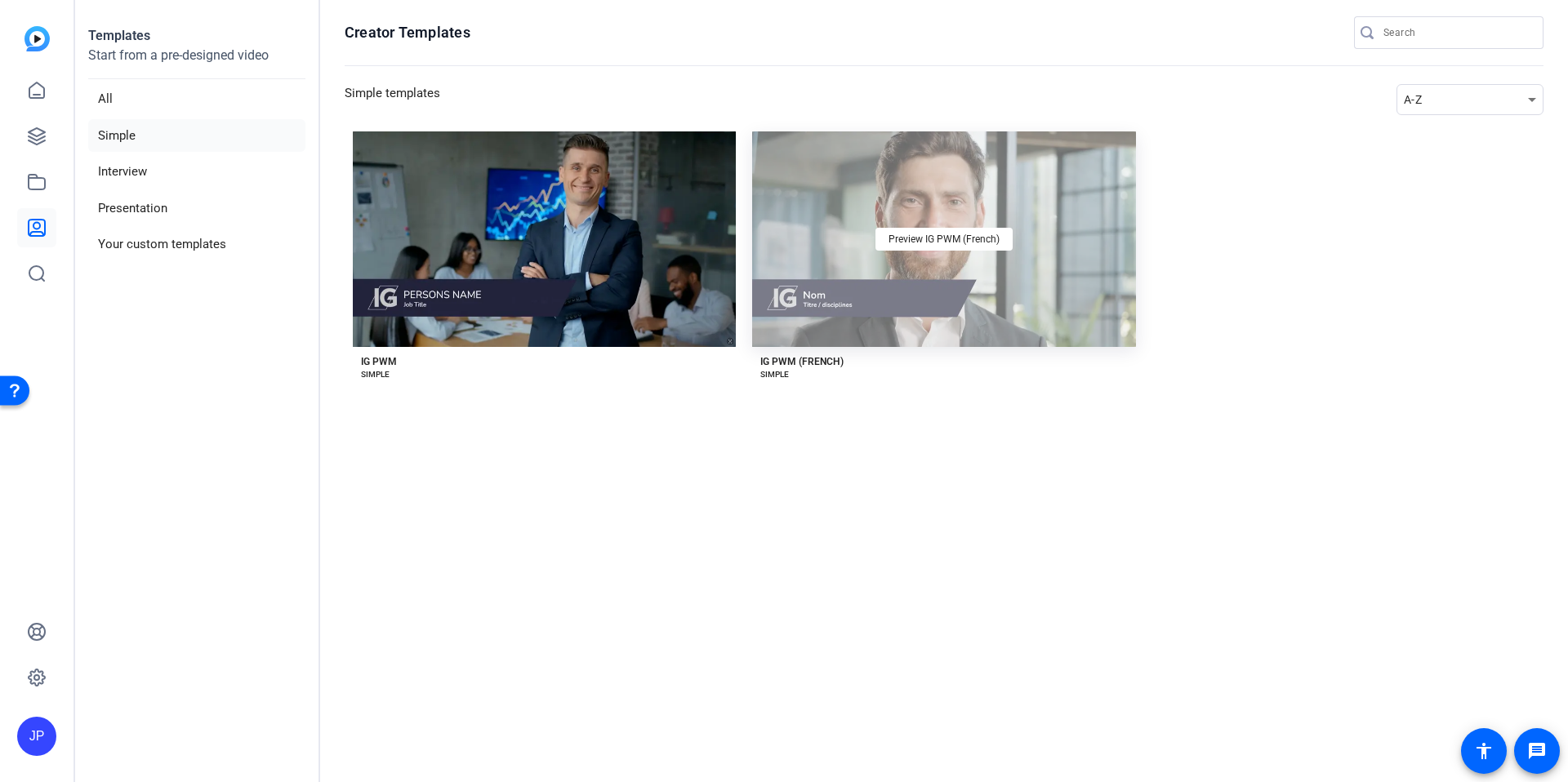
click at [846, 303] on div "Preview IG PWM (French)" at bounding box center [944, 240] width 383 height 216
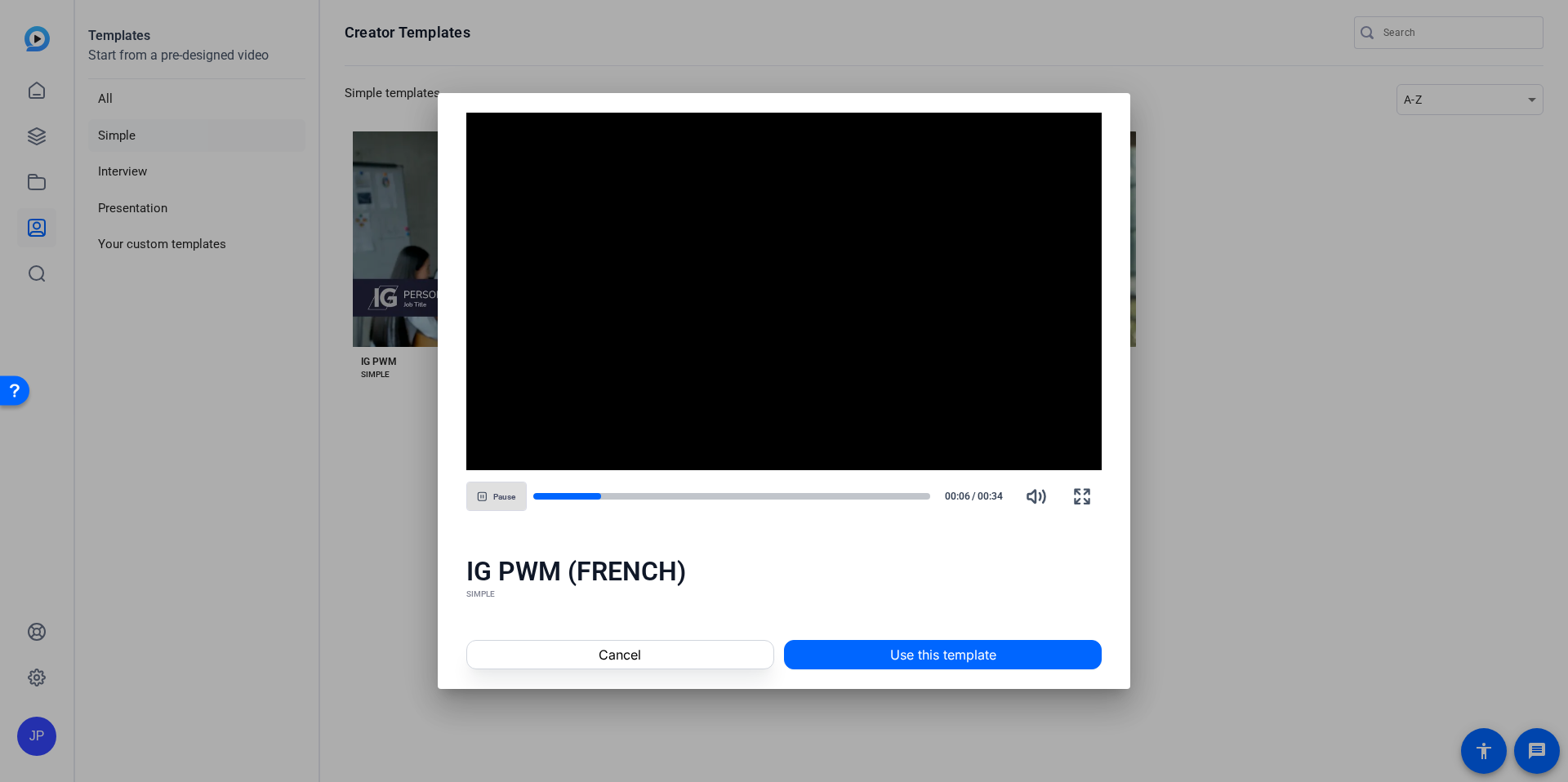
click at [587, 564] on div "IG PWM (FRENCH)" at bounding box center [784, 572] width 637 height 33
click at [901, 660] on span "Use this template" at bounding box center [943, 655] width 106 height 19
